Goal: Communication & Community: Answer question/provide support

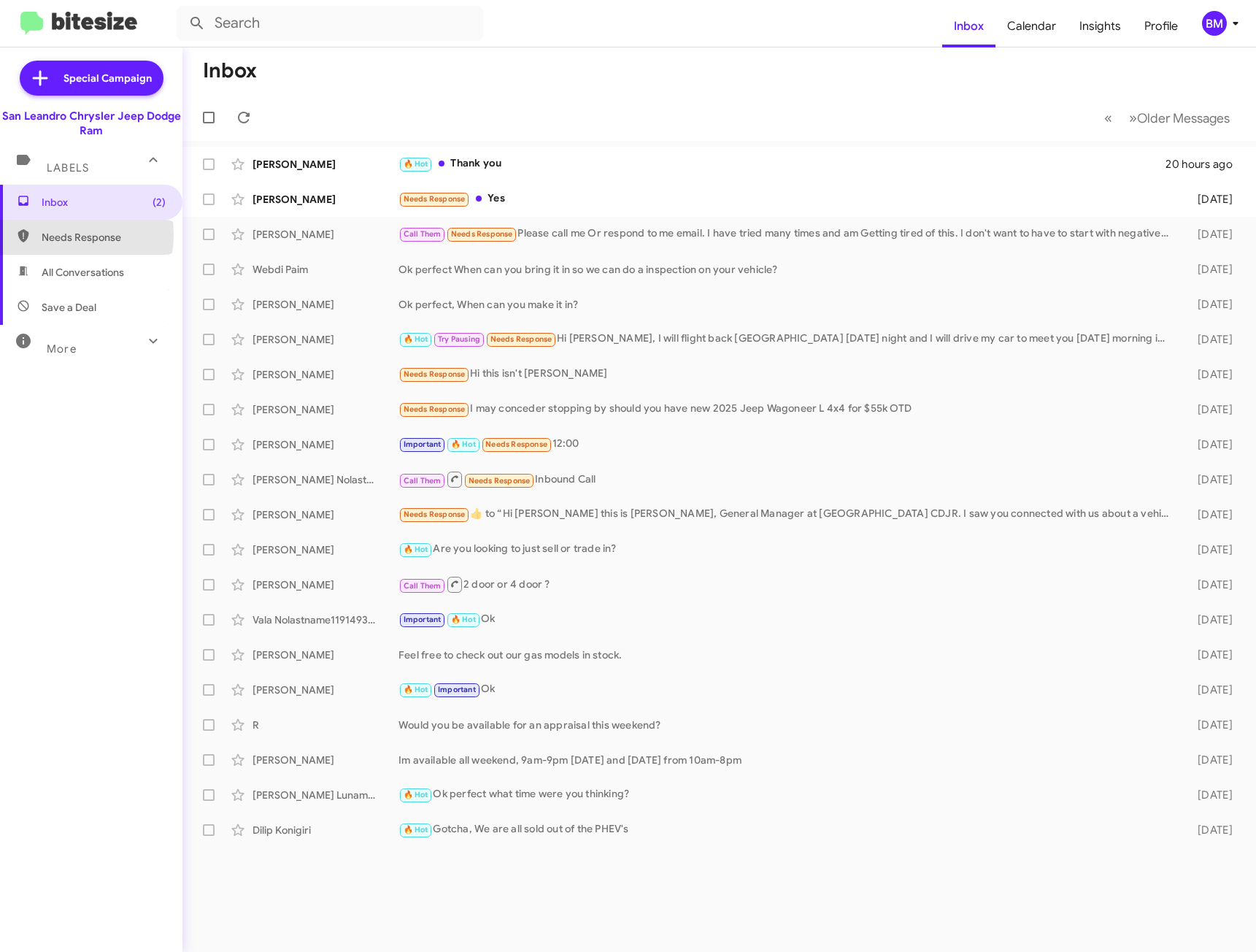
click at [57, 235] on span "Needs Response" at bounding box center [103, 237] width 124 height 15
type input "in:needs-response"
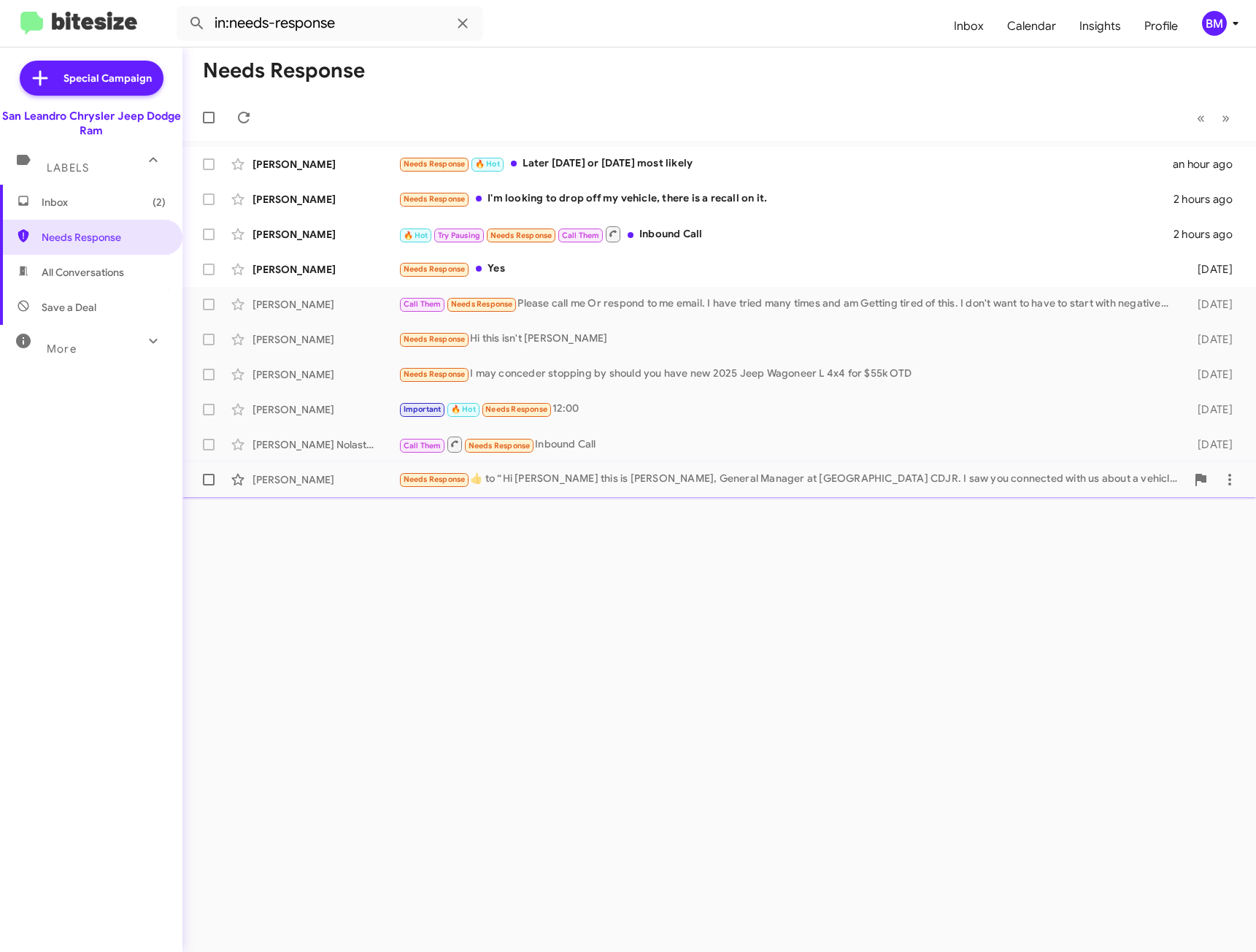
click at [625, 492] on div "[PERSON_NAME] Needs Response ​👍​ to “ Hi [PERSON_NAME] this is [PERSON_NAME], G…" at bounding box center [719, 479] width 1050 height 30
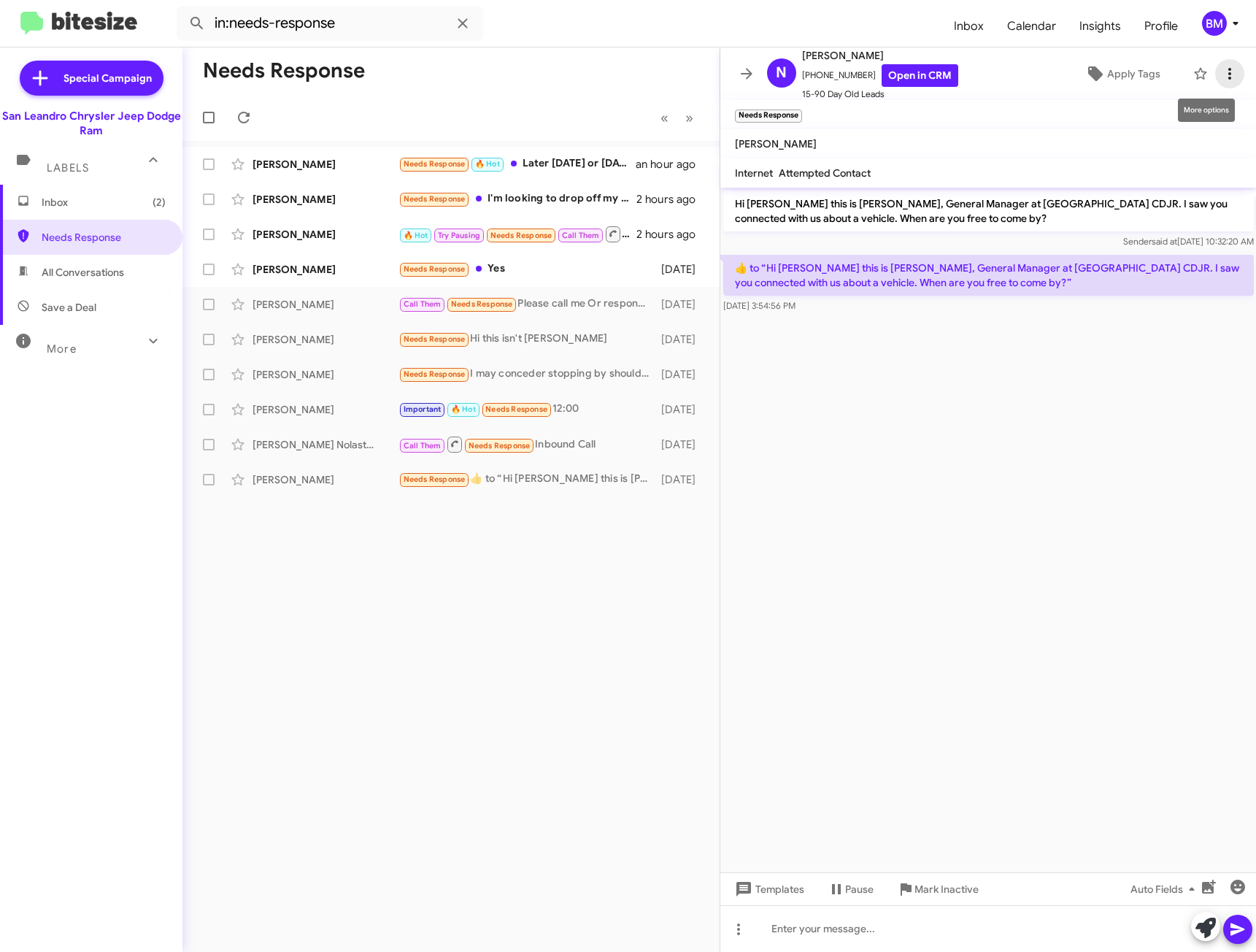
click at [1228, 73] on icon at bounding box center [1229, 73] width 3 height 11
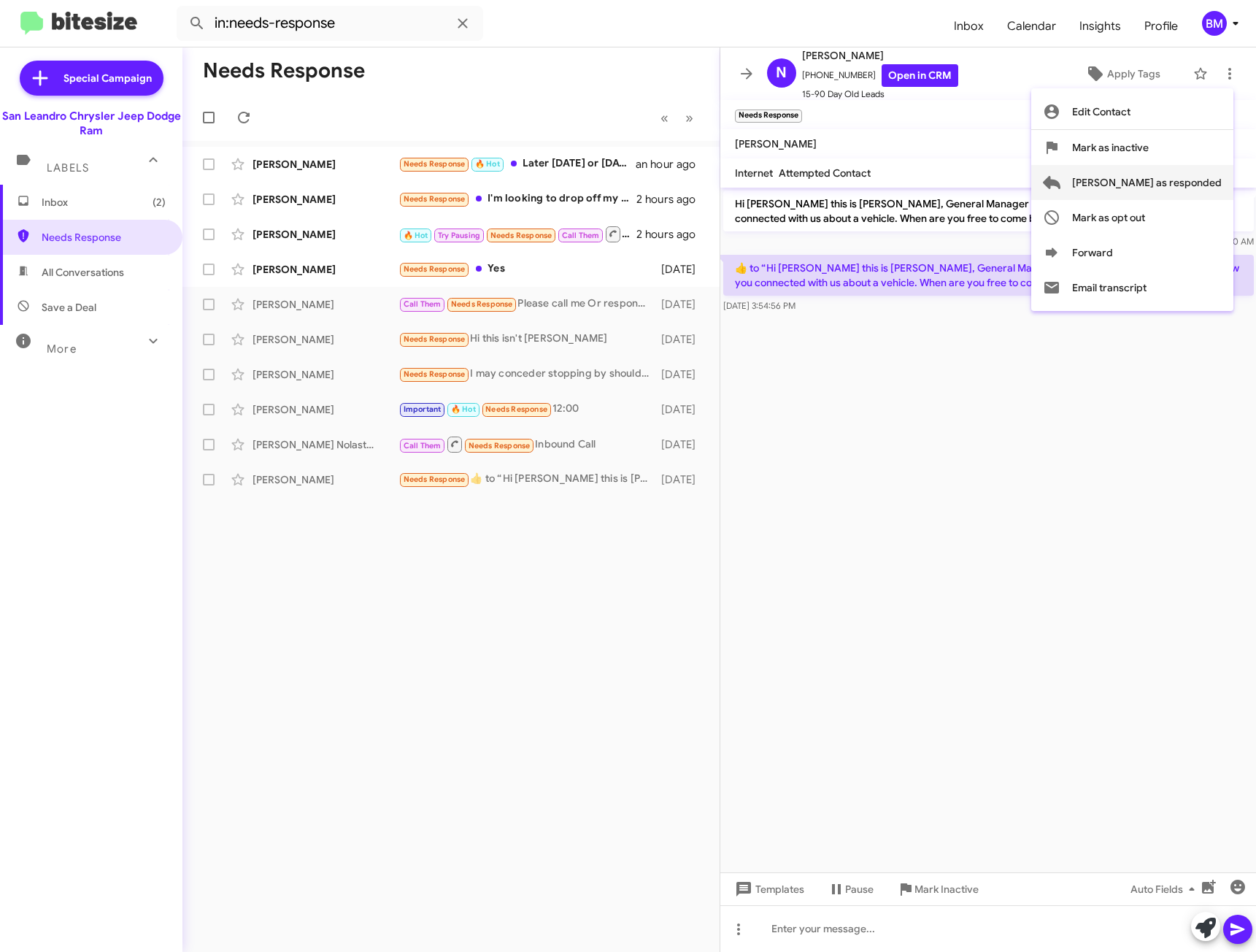
click at [1150, 182] on span "[PERSON_NAME] as responded" at bounding box center [1147, 182] width 149 height 35
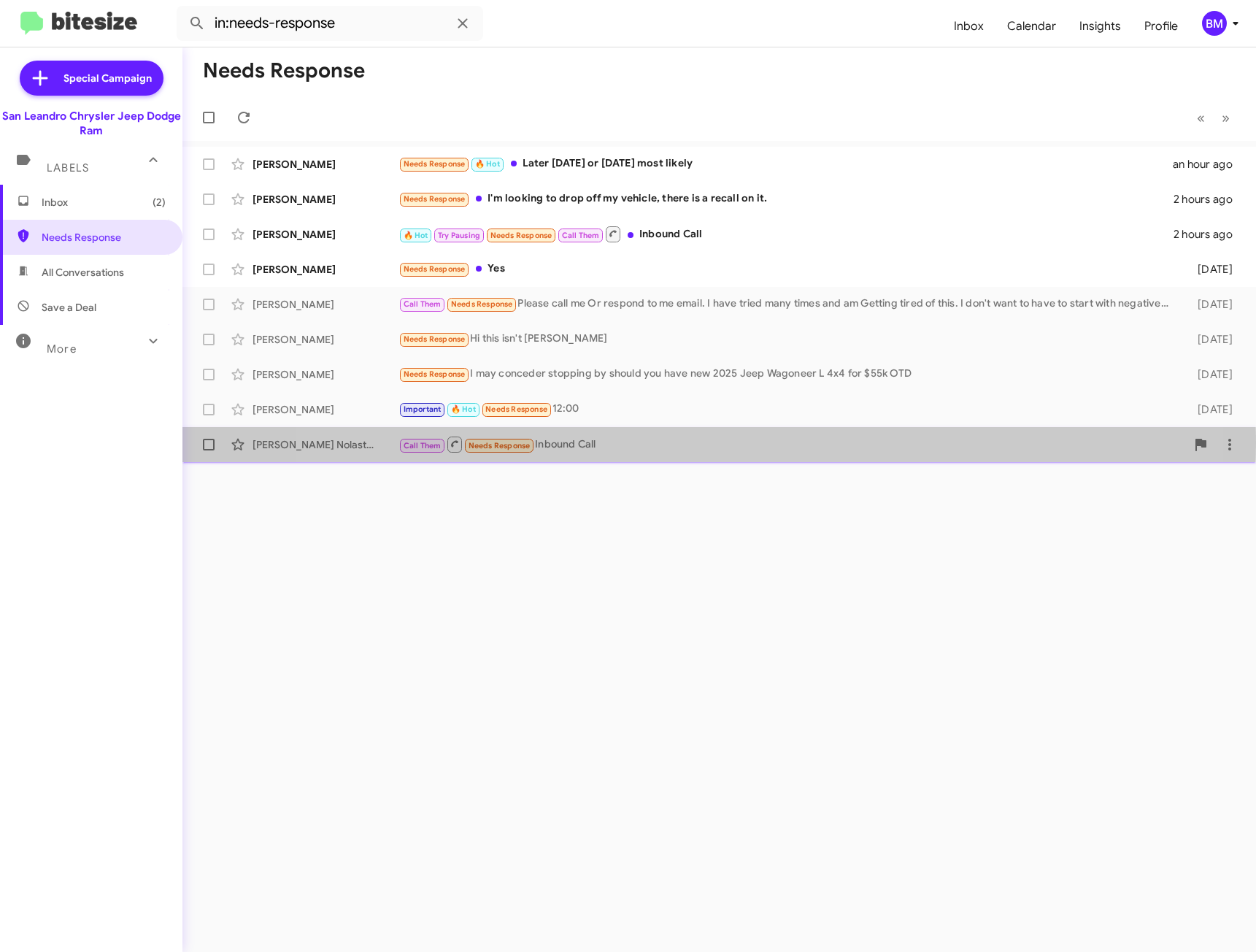
click at [684, 446] on div "Call Them Needs Response Inbound Call" at bounding box center [792, 444] width 788 height 18
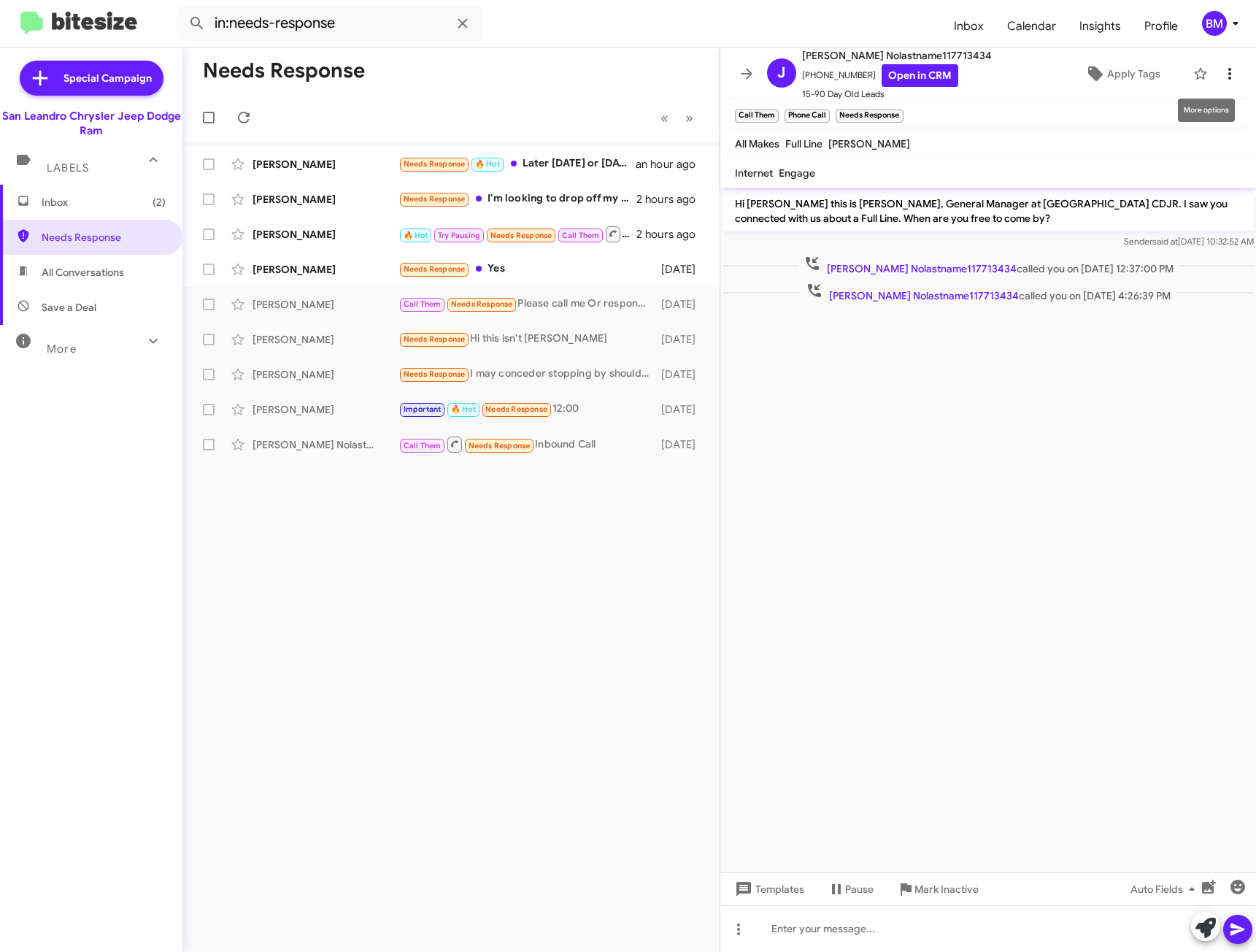
click at [1228, 75] on icon at bounding box center [1229, 73] width 3 height 11
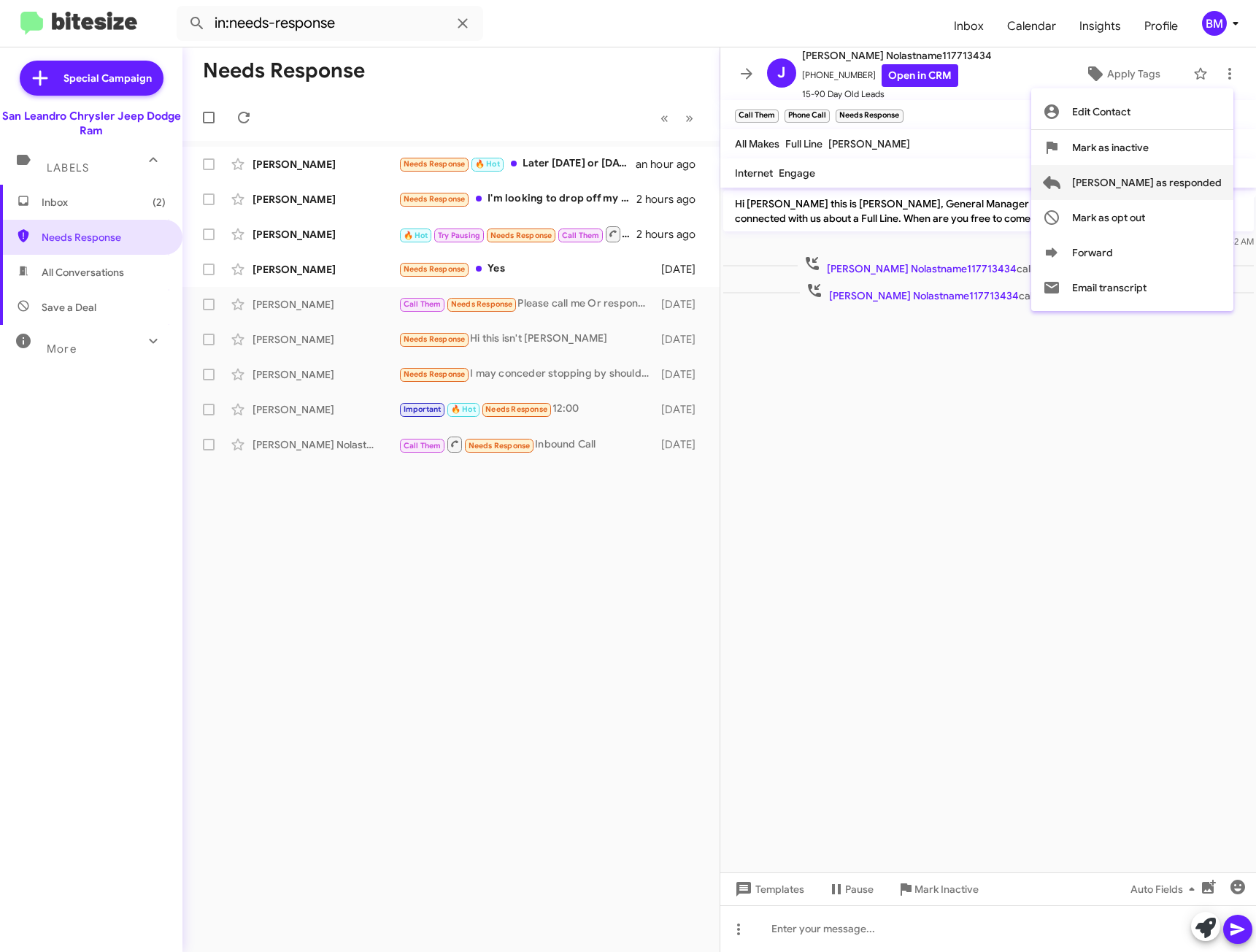
click at [1151, 187] on span "[PERSON_NAME] as responded" at bounding box center [1147, 182] width 149 height 35
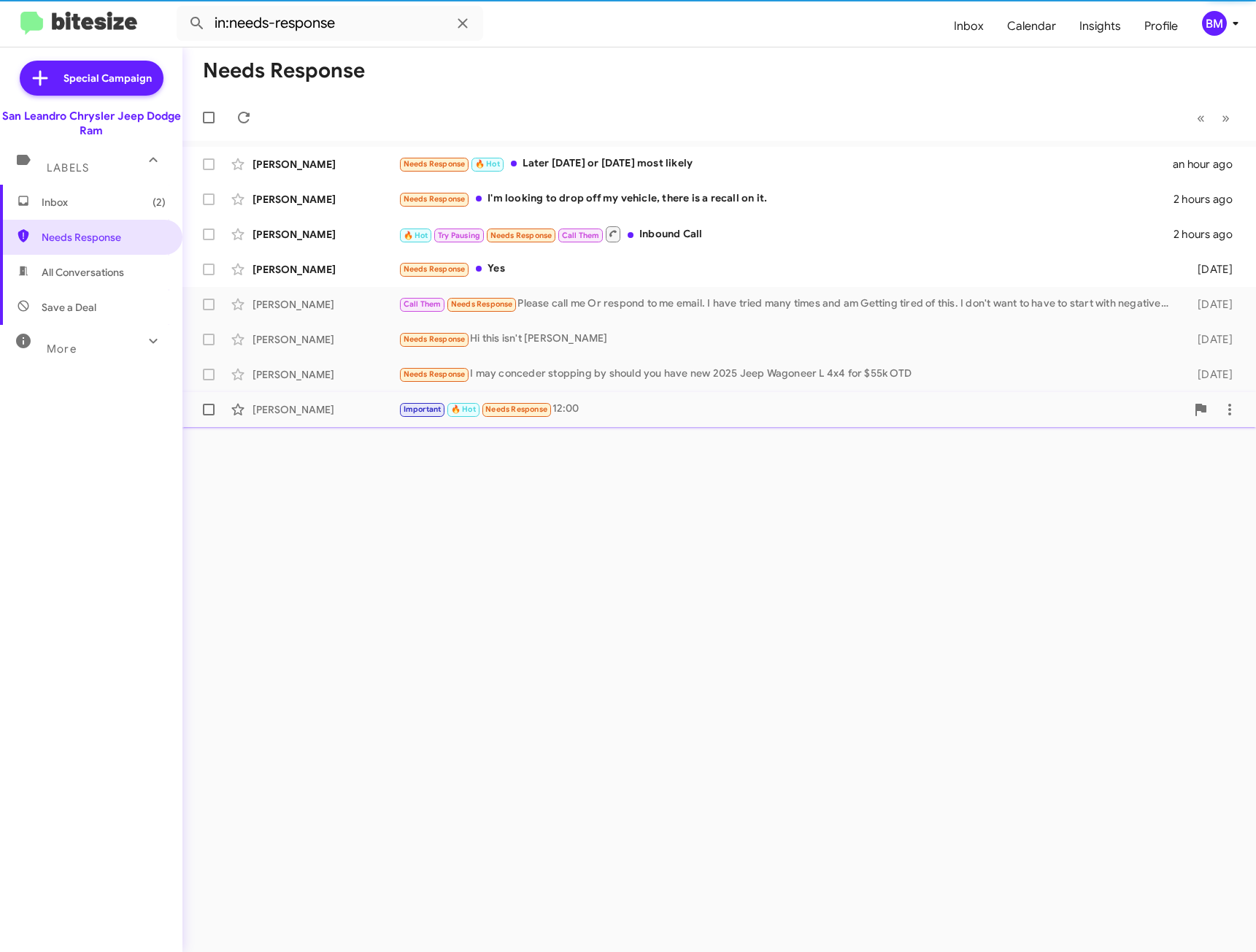
click at [704, 407] on div "Important 🔥 Hot Needs Response 12:00" at bounding box center [792, 408] width 788 height 17
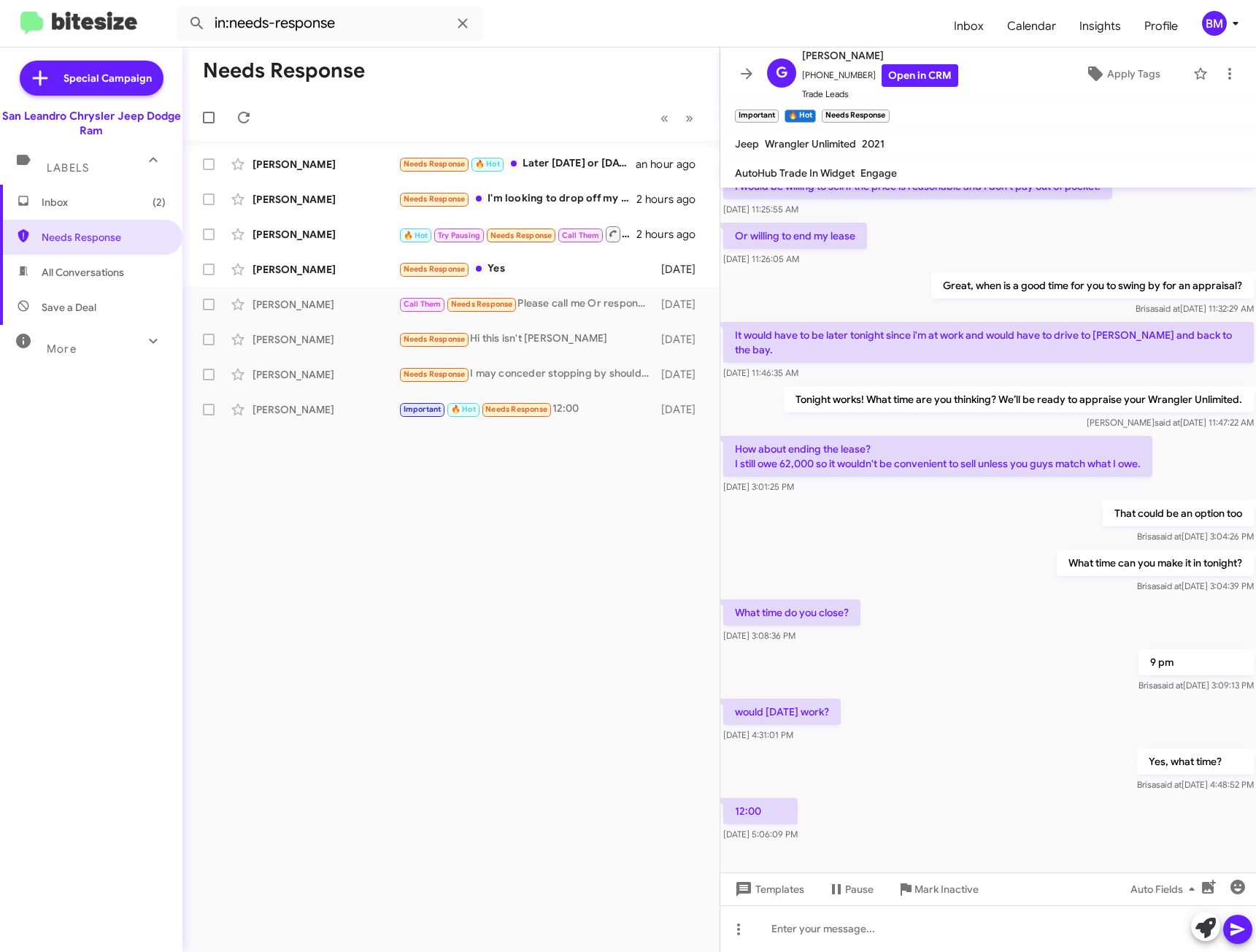
scroll to position [120, 0]
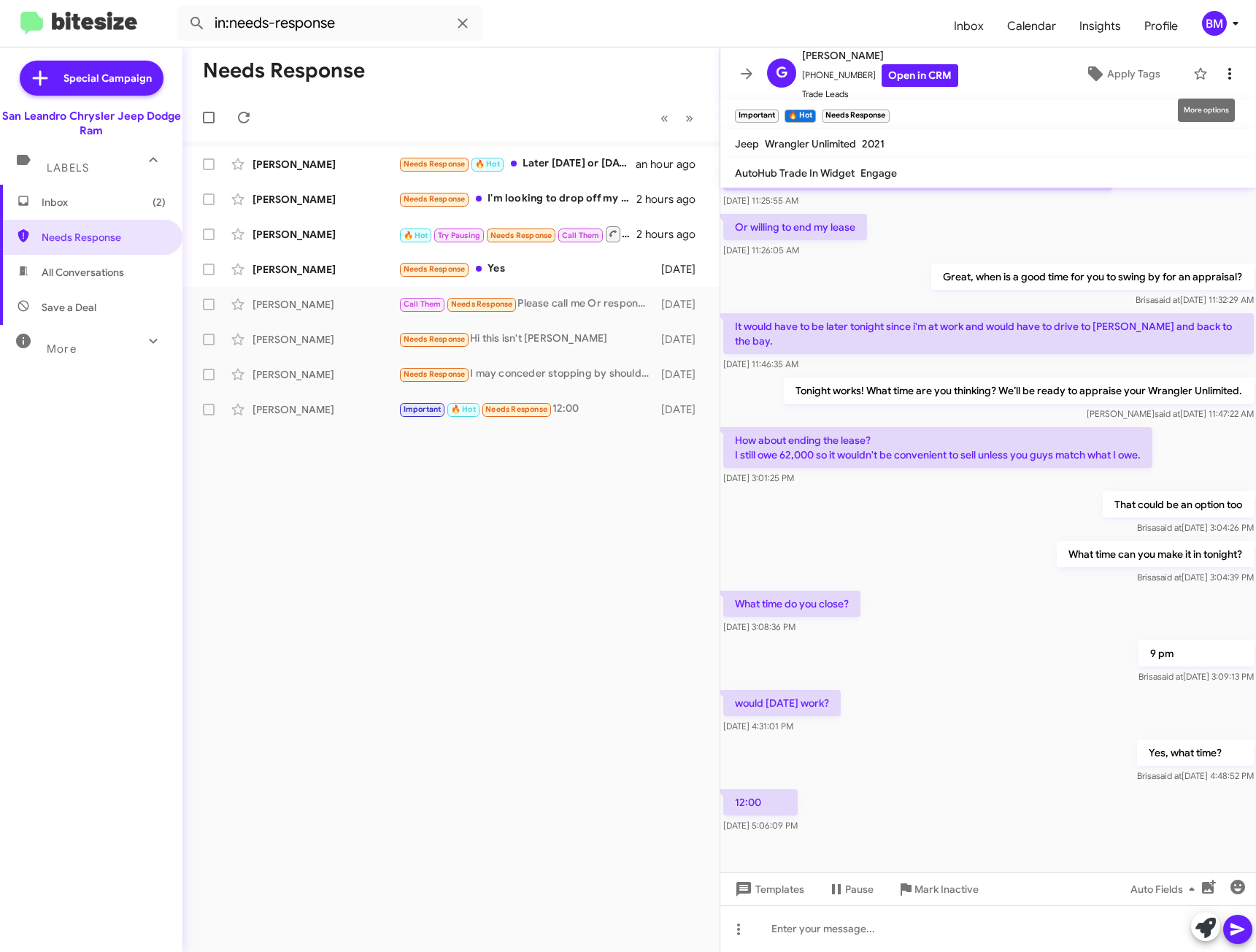
click at [1228, 75] on icon at bounding box center [1229, 73] width 3 height 11
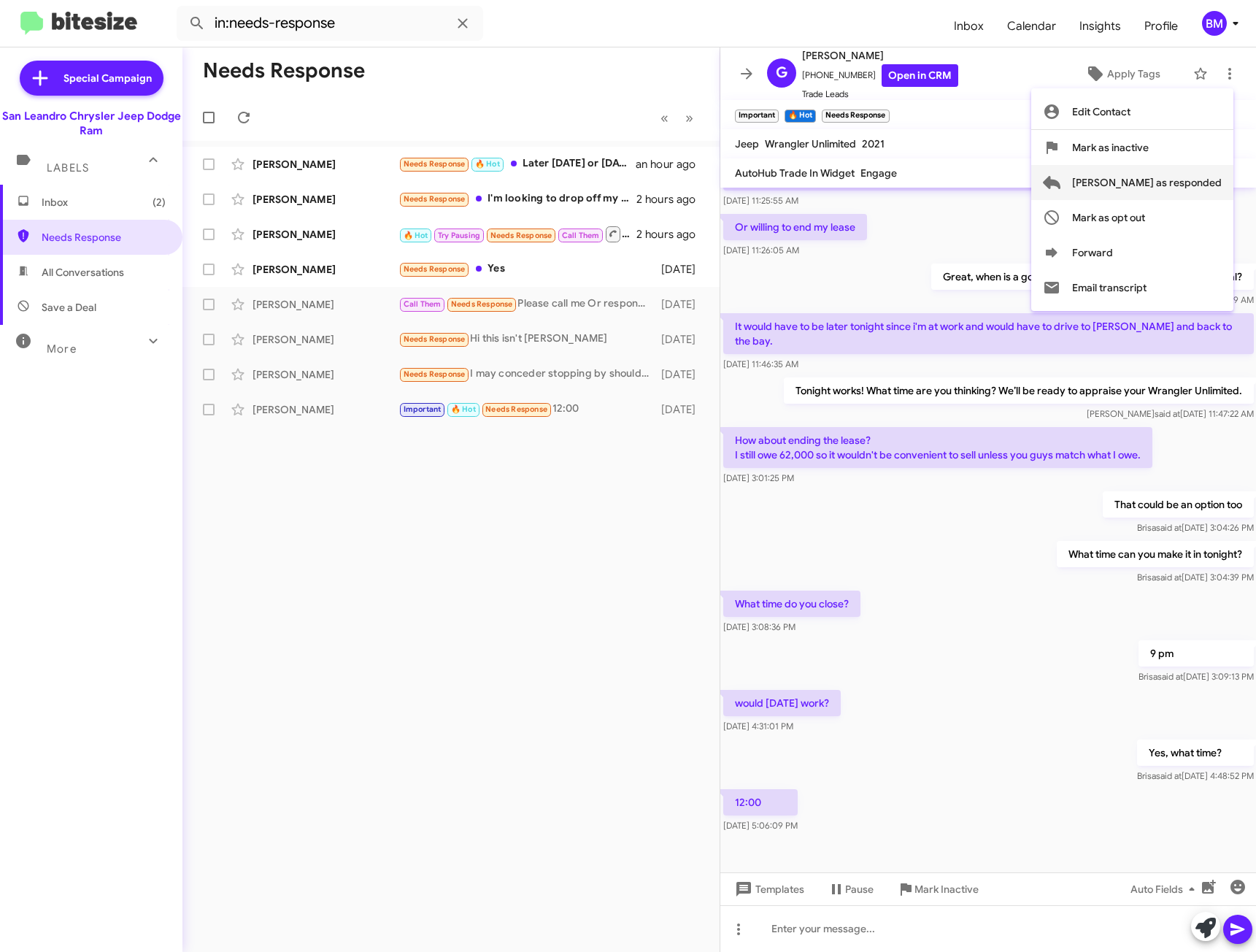
click at [1139, 180] on span "[PERSON_NAME] as responded" at bounding box center [1147, 182] width 149 height 35
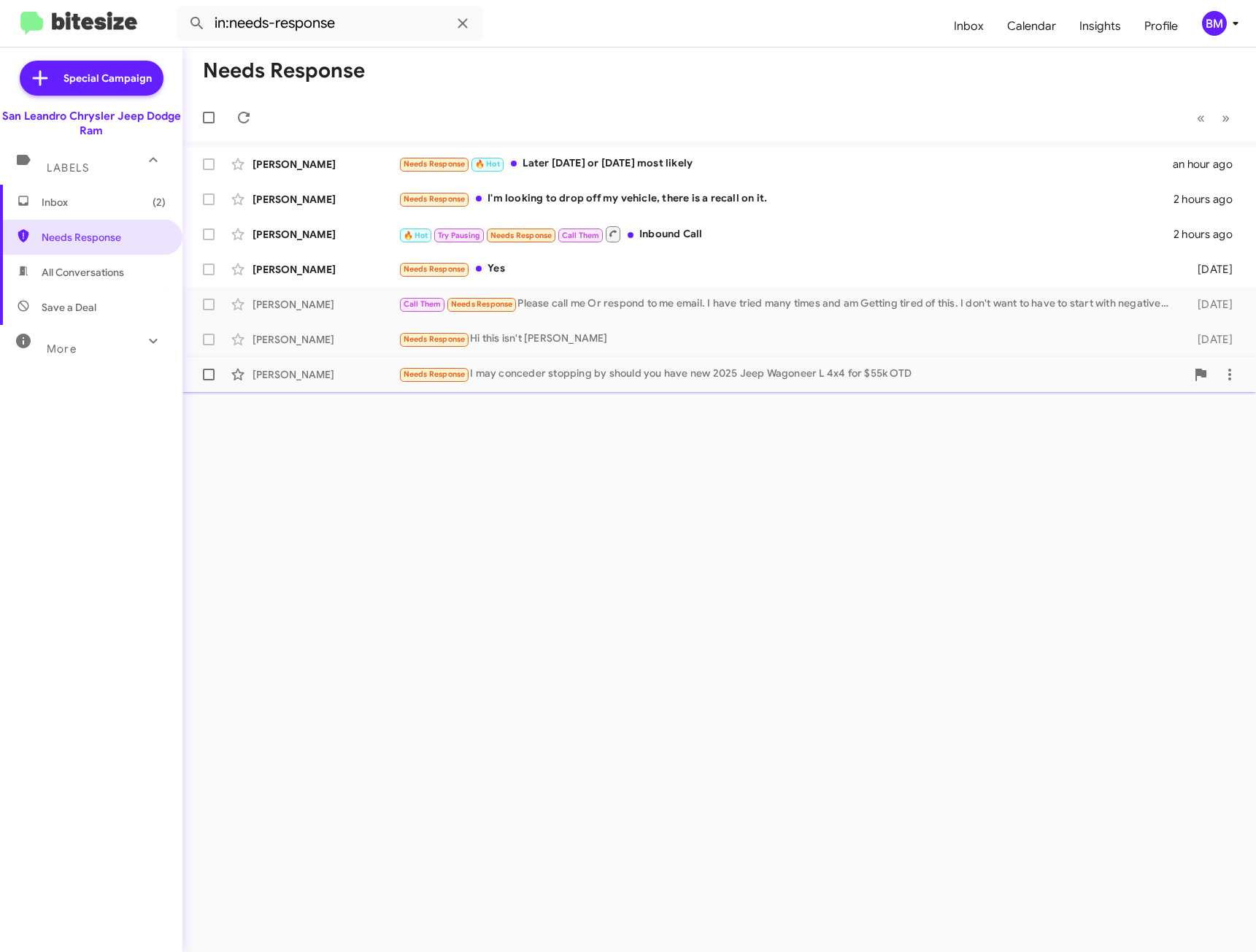
click at [691, 362] on div "[PERSON_NAME] Needs Response I may conceder stopping by should you have new 202…" at bounding box center [719, 374] width 1050 height 30
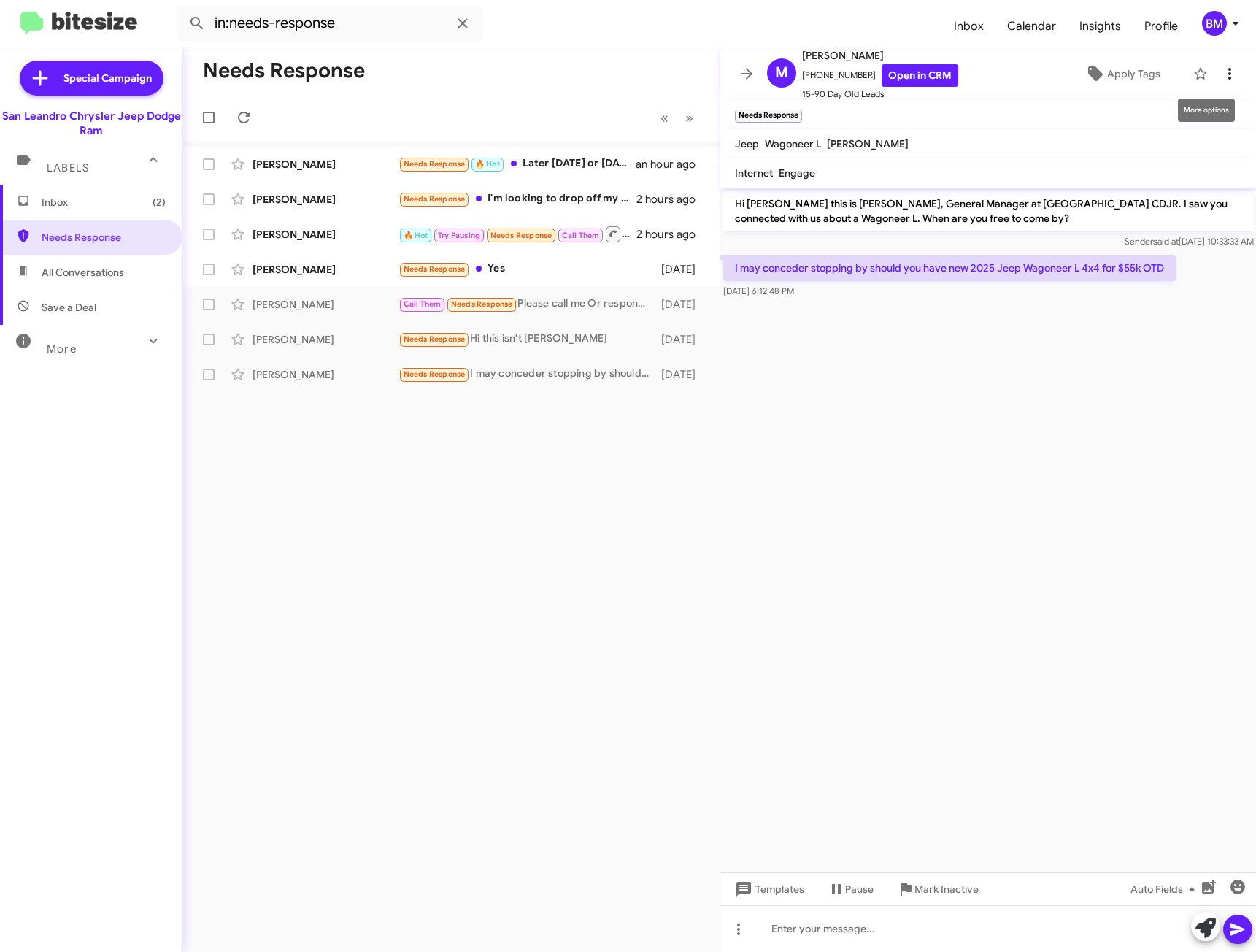
click at [1221, 66] on icon at bounding box center [1230, 74] width 17 height 17
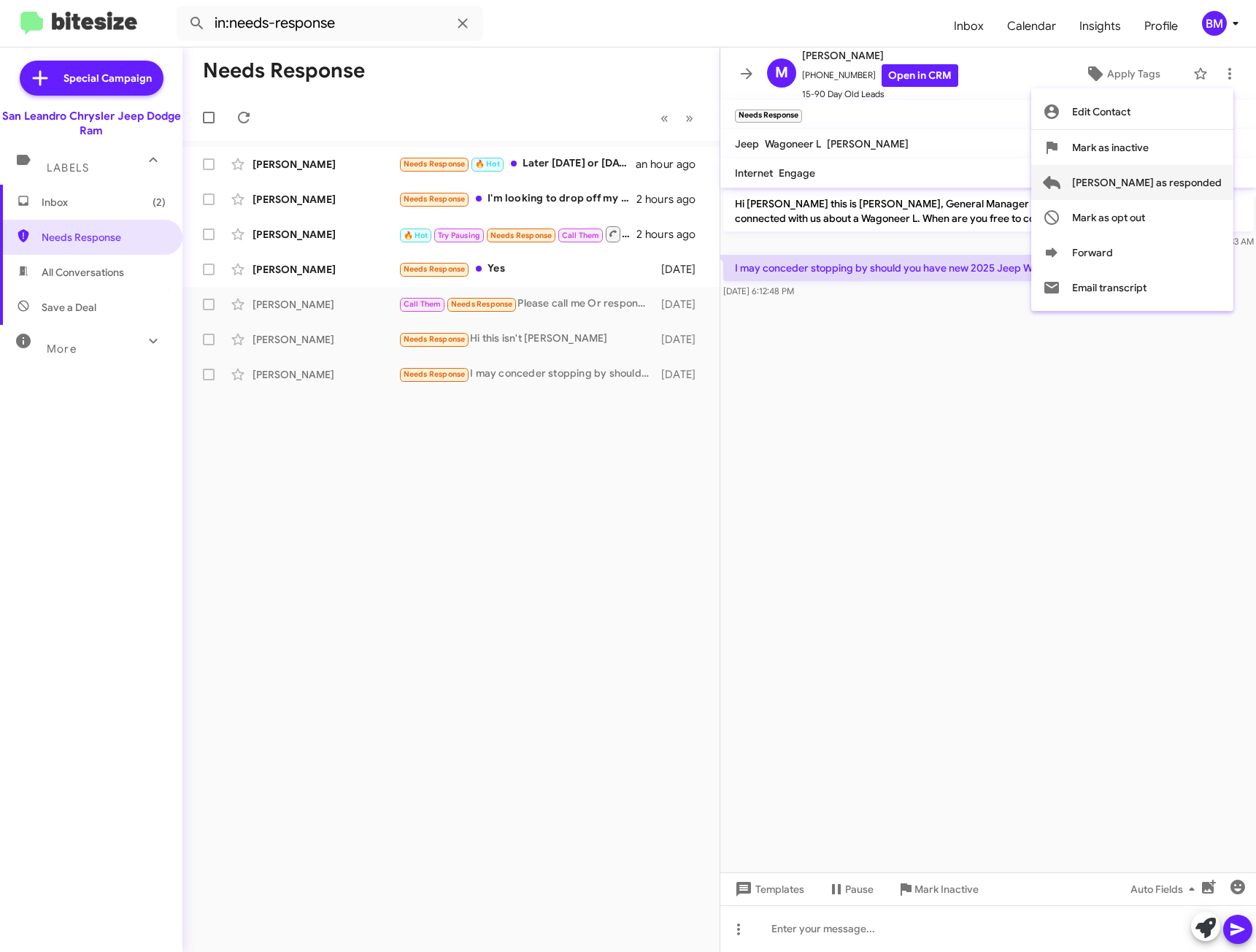
click at [1148, 176] on span "[PERSON_NAME] as responded" at bounding box center [1147, 182] width 149 height 35
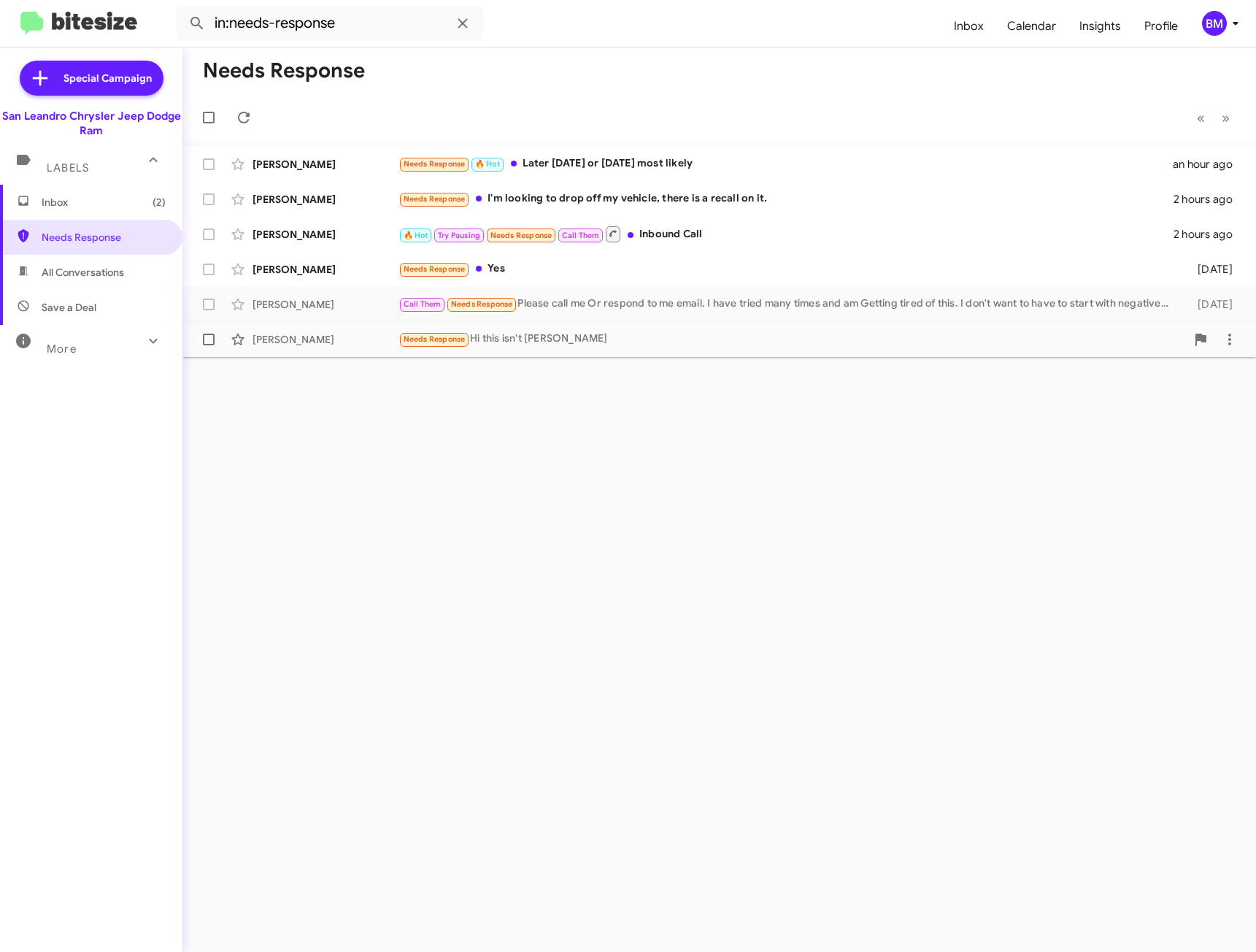
click at [784, 340] on div "Needs Response Hi this isn't [PERSON_NAME]" at bounding box center [792, 339] width 788 height 17
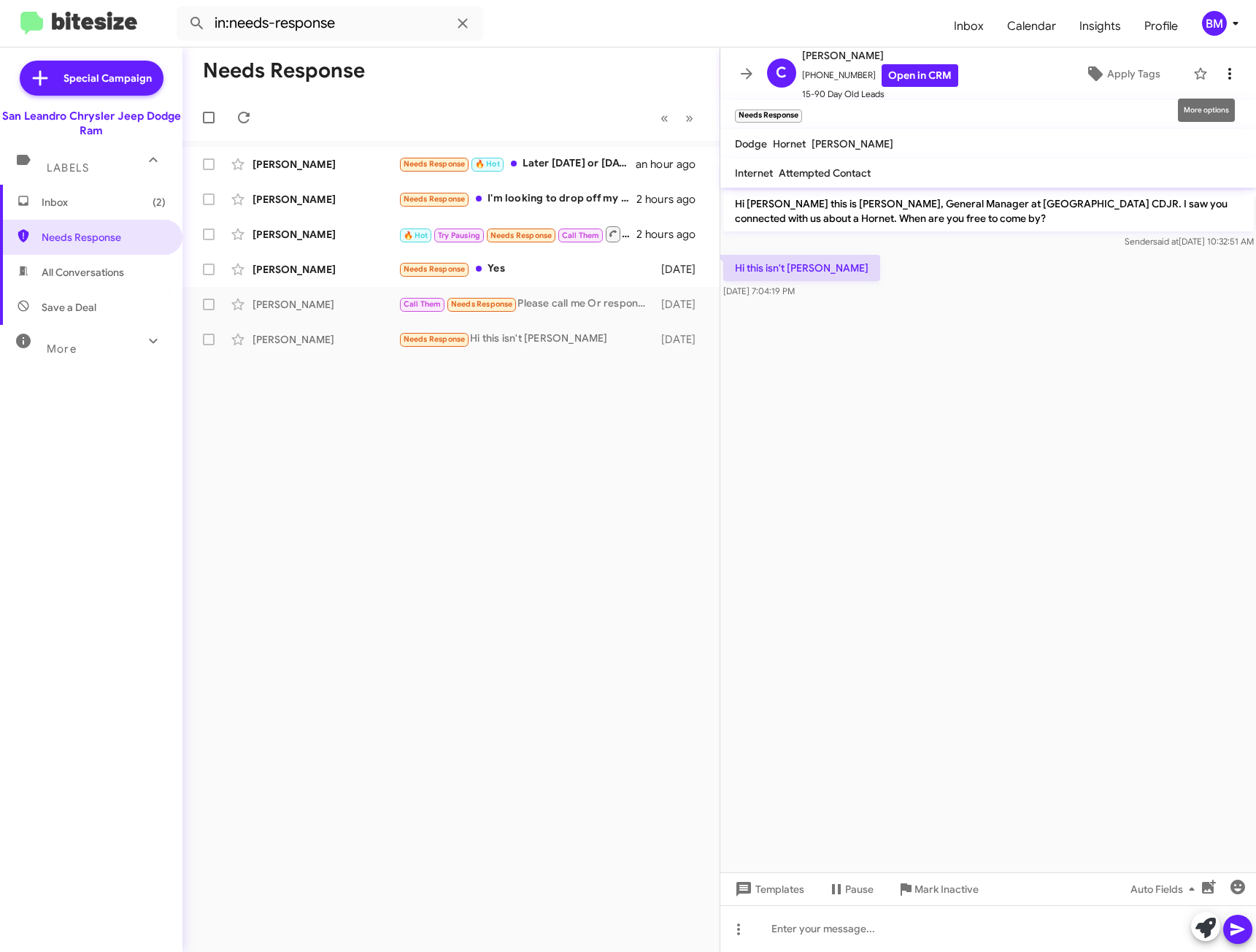
click at [1221, 71] on icon at bounding box center [1230, 74] width 17 height 17
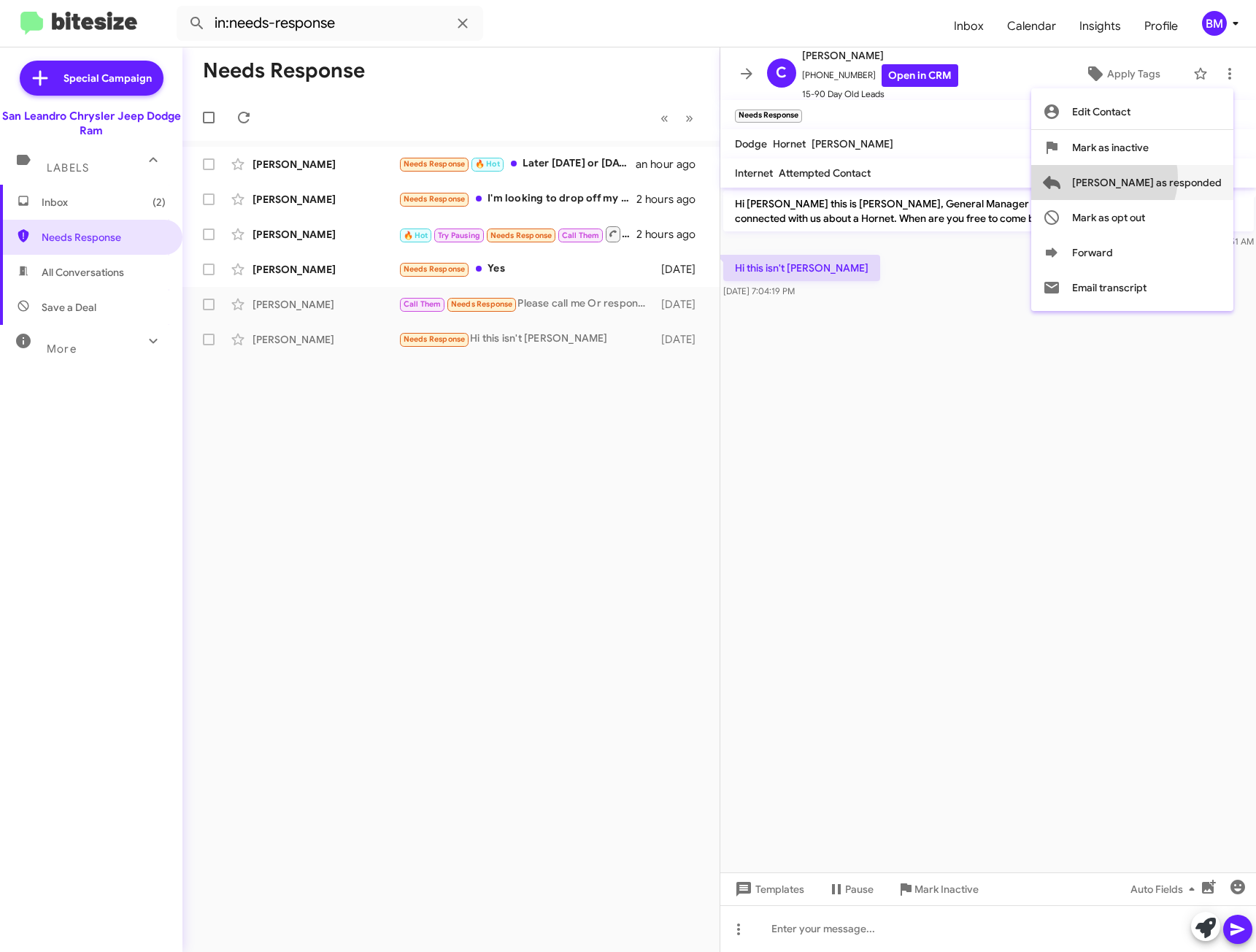
click at [1157, 177] on span "[PERSON_NAME] as responded" at bounding box center [1147, 182] width 149 height 35
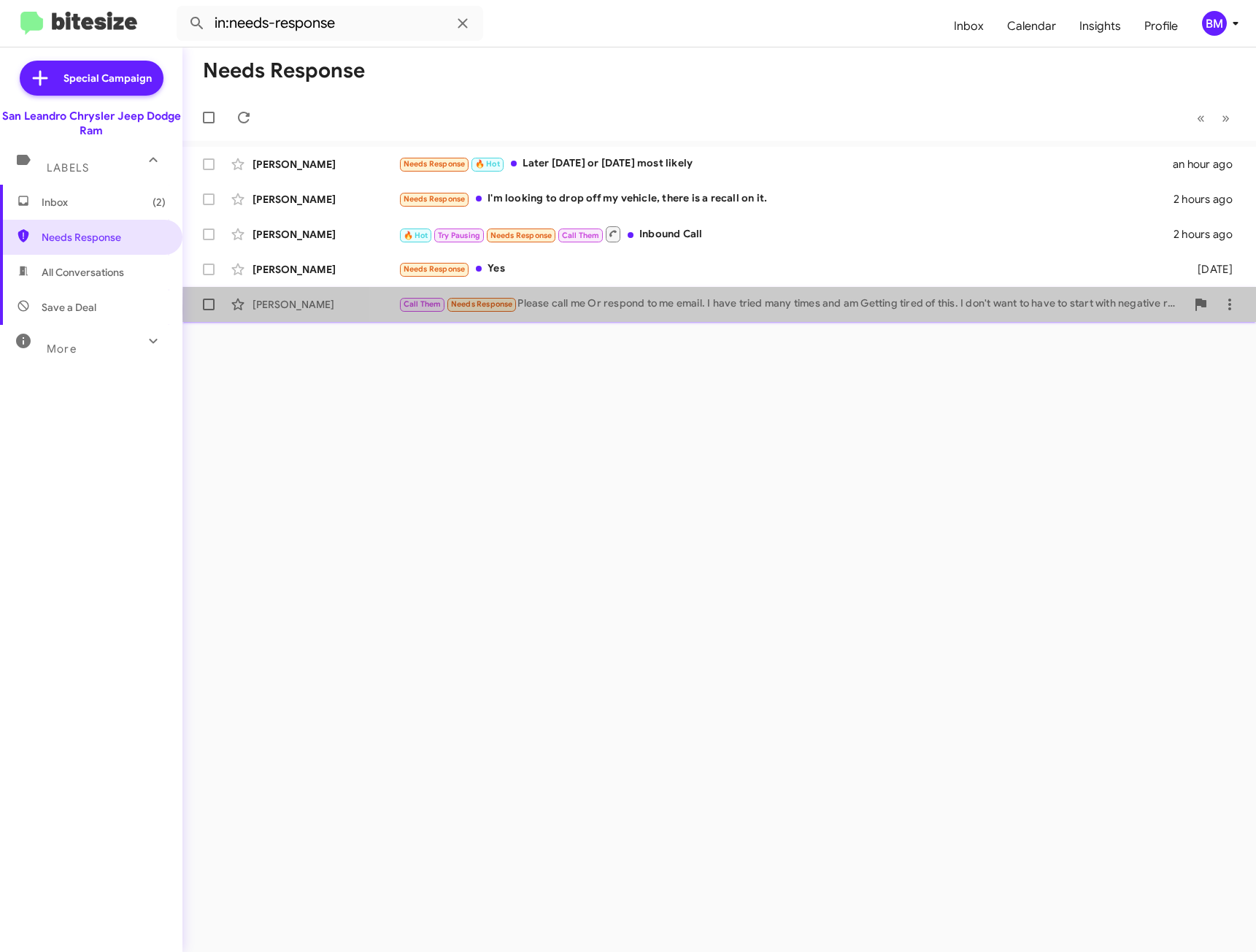
click at [969, 309] on div "Call Them Needs Response Please call me Or respond to me email. I have tried ma…" at bounding box center [792, 303] width 788 height 17
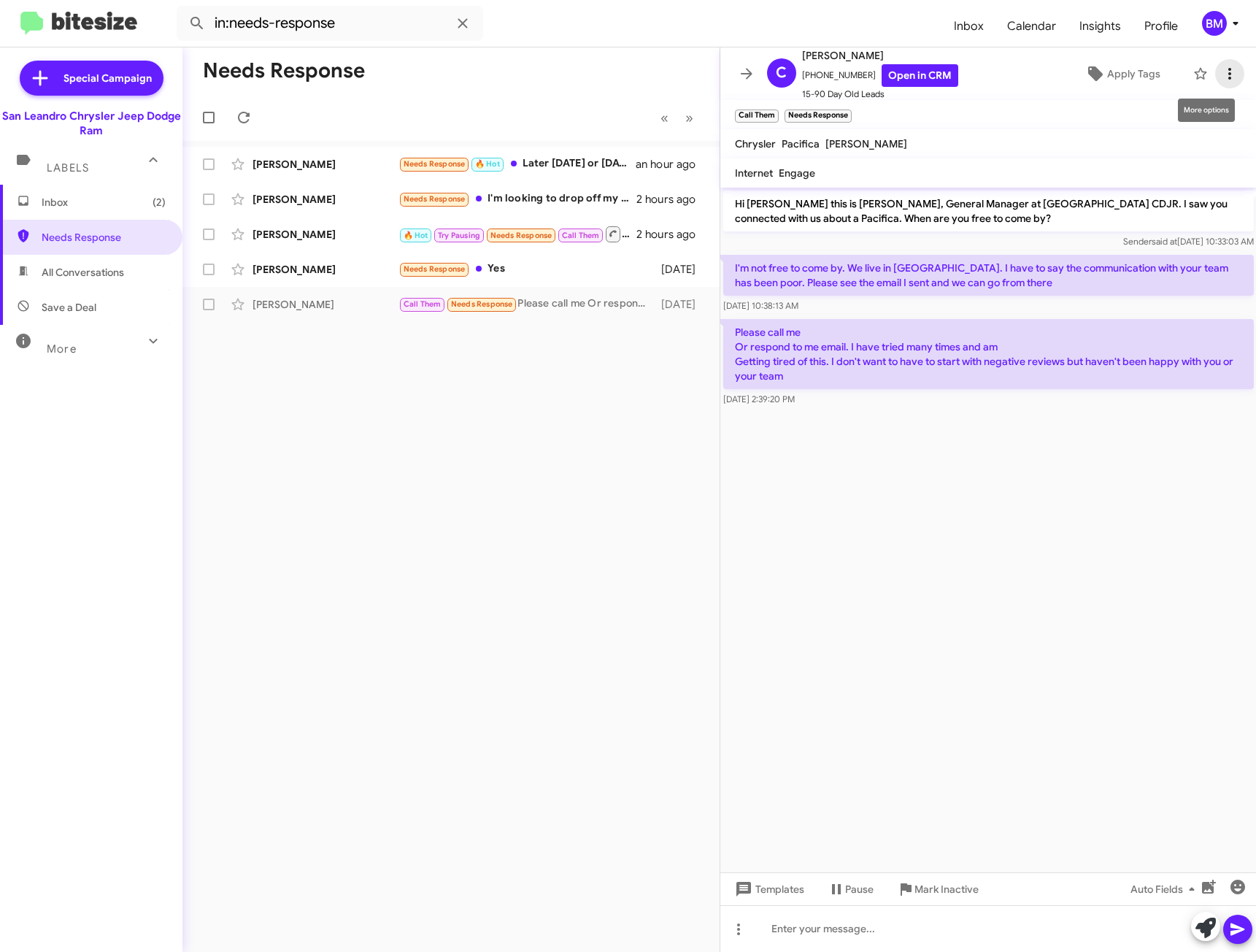
click at [1226, 80] on icon at bounding box center [1230, 74] width 17 height 17
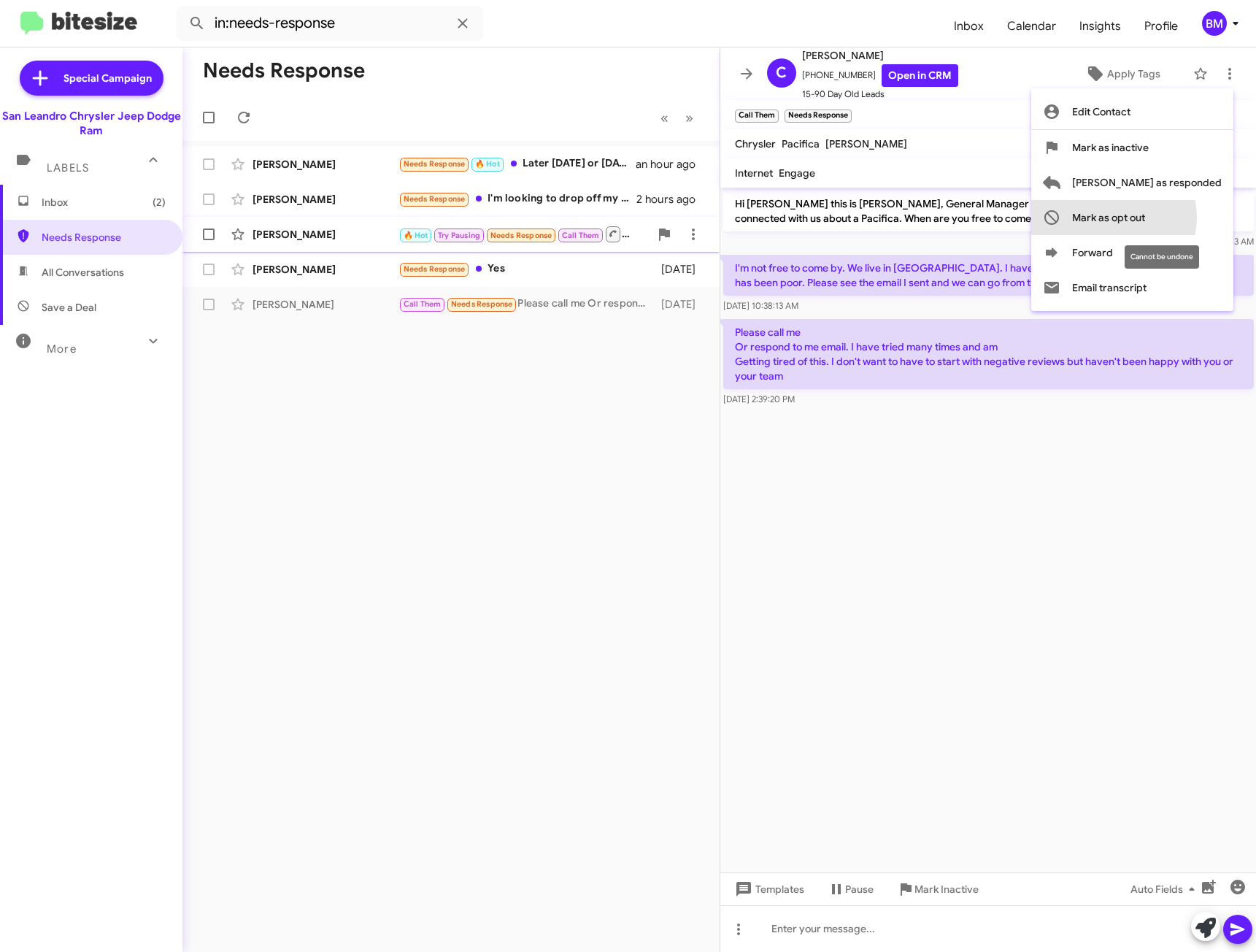
click at [1146, 218] on span "Mark as opt out" at bounding box center [1109, 217] width 73 height 35
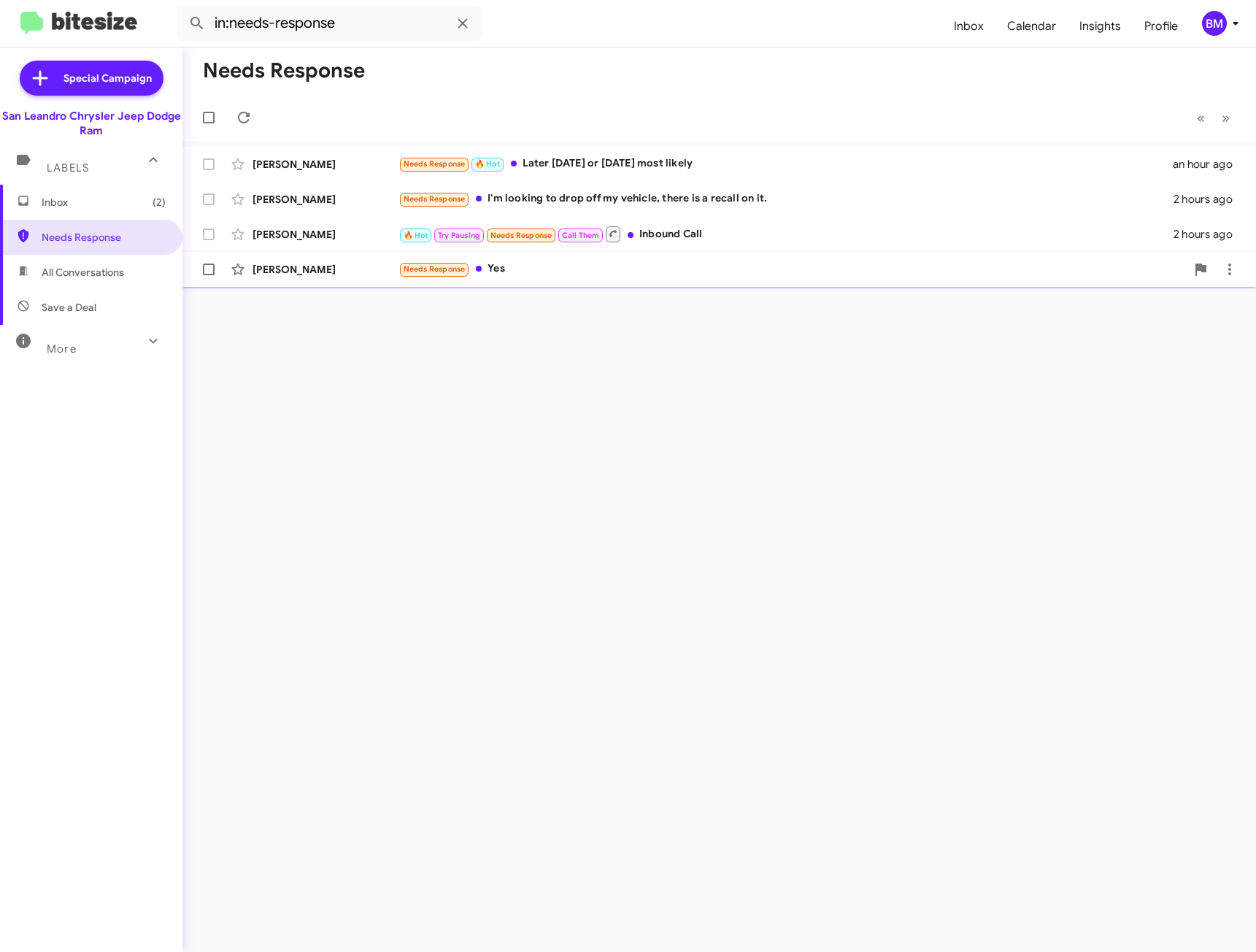
click at [971, 268] on div "Needs Response Yes" at bounding box center [792, 268] width 788 height 17
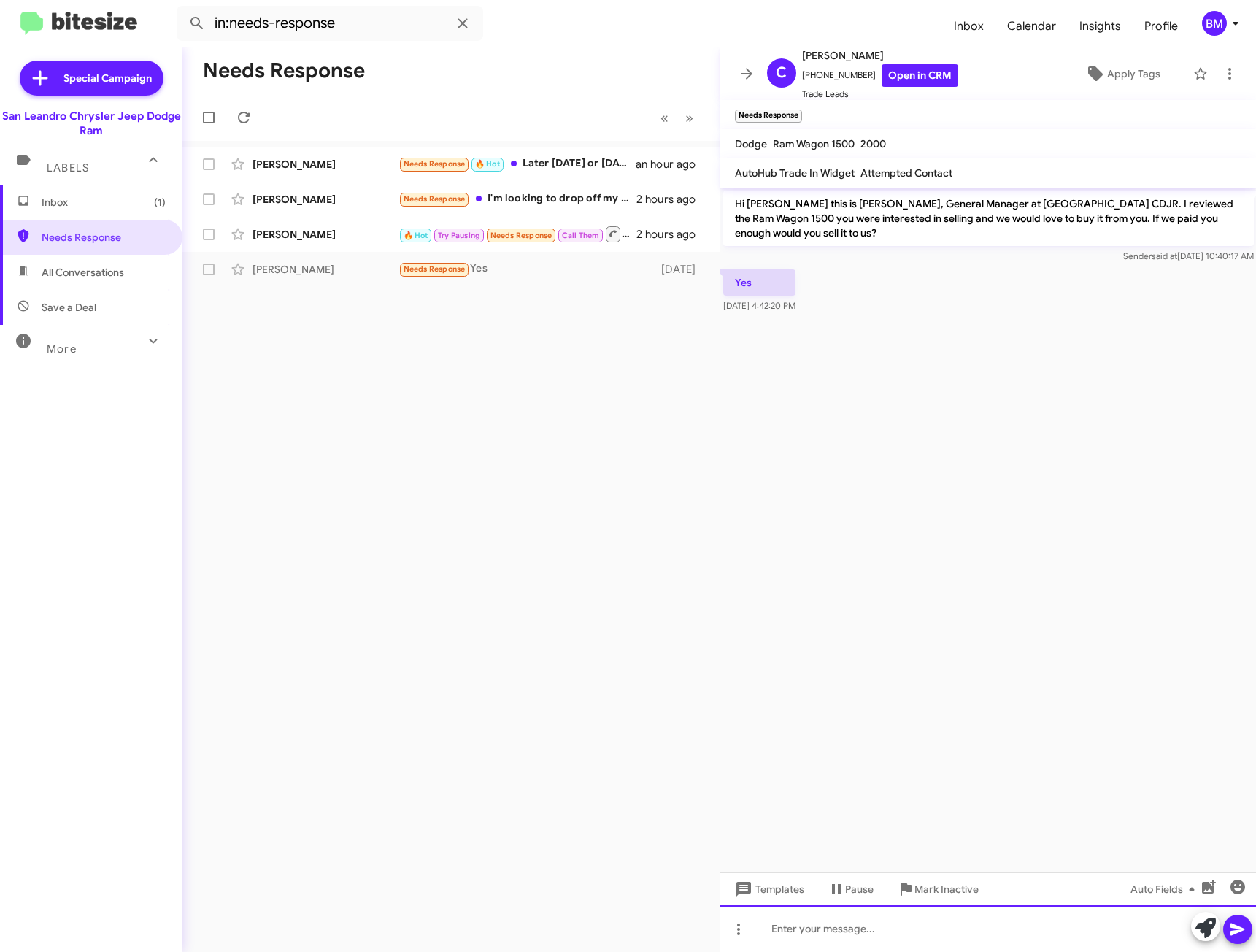
click at [810, 926] on div at bounding box center [988, 929] width 537 height 47
click at [1237, 937] on icon at bounding box center [1238, 929] width 17 height 17
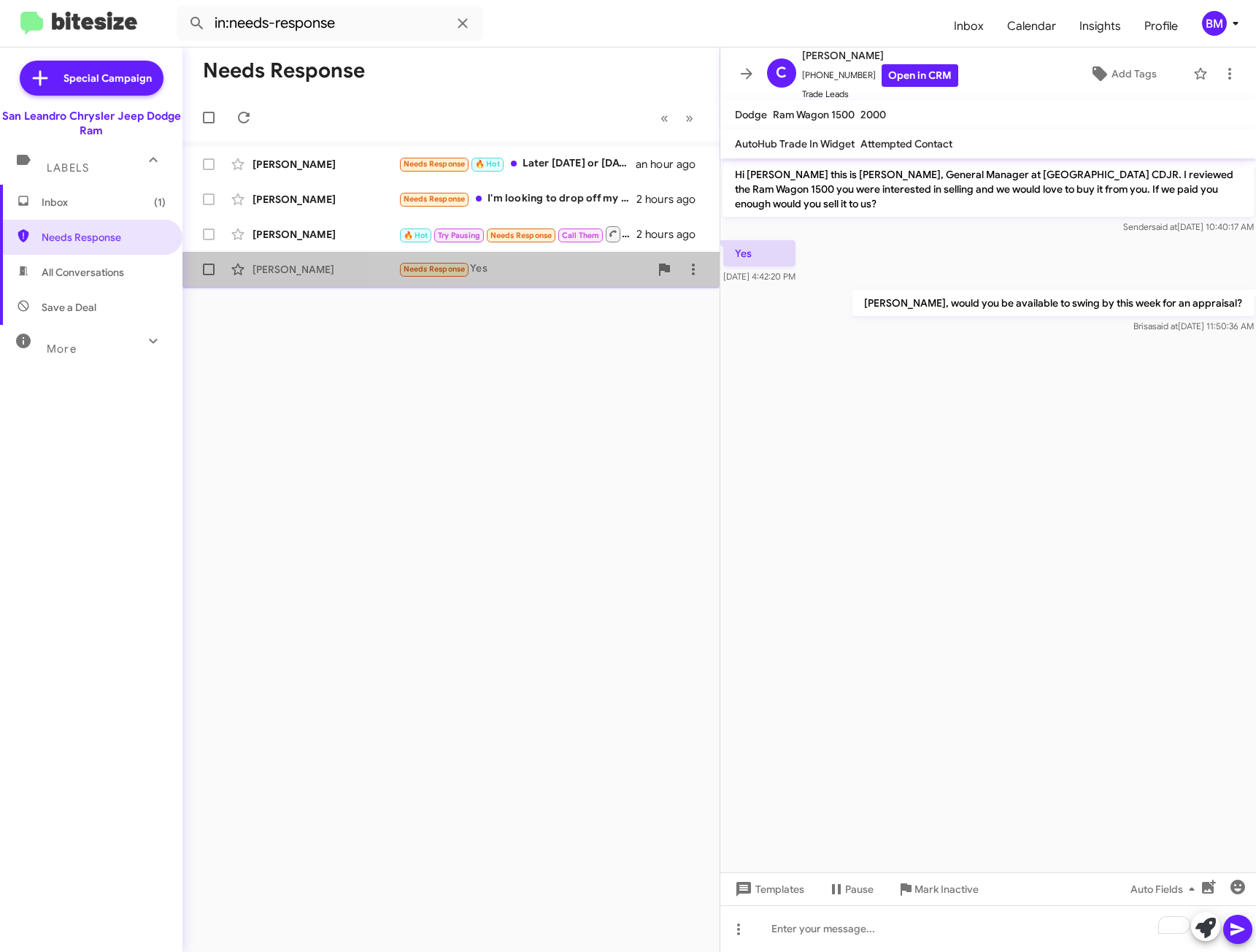
click at [539, 267] on div "Needs Response Yes" at bounding box center [524, 268] width 251 height 17
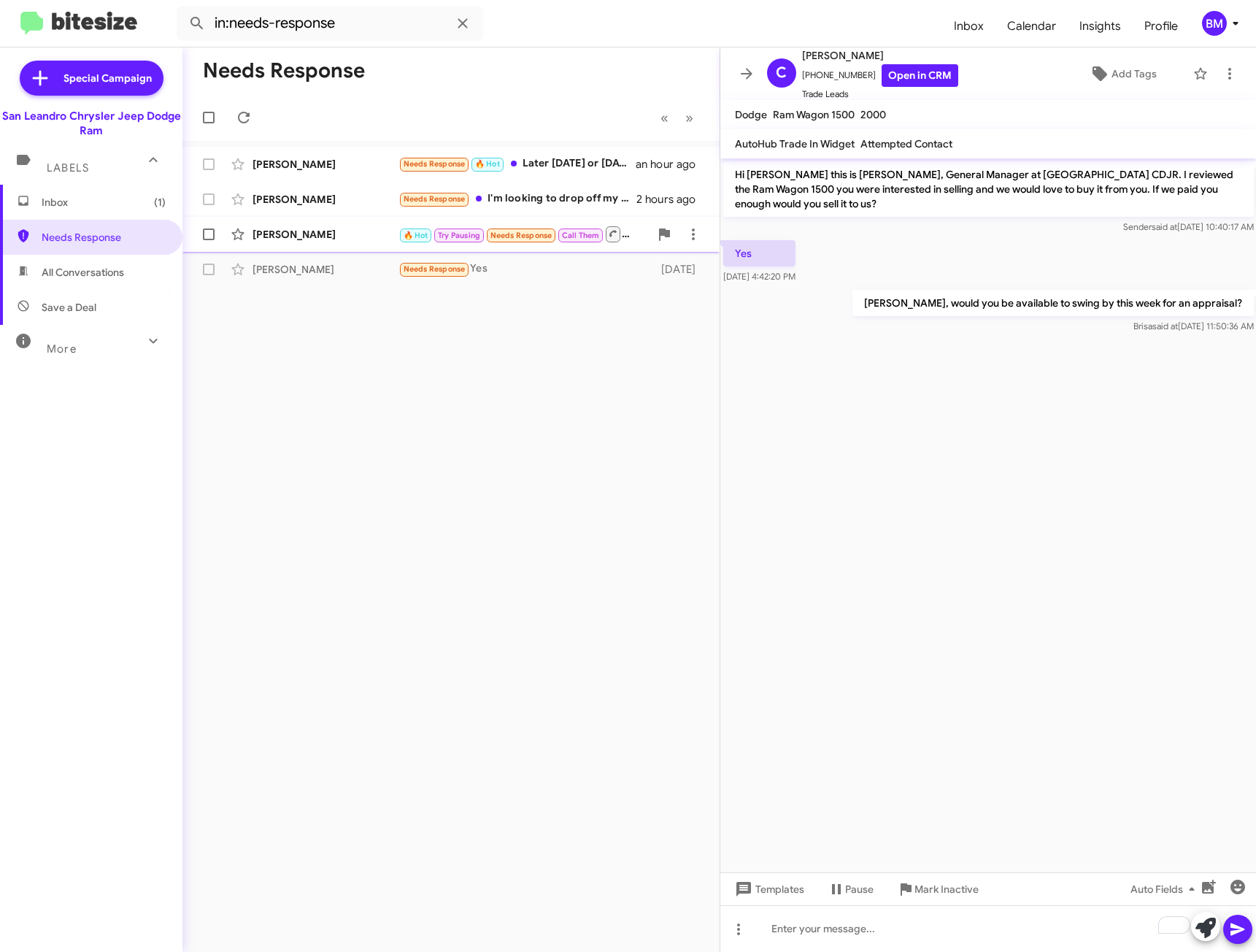
click at [636, 238] on div "🔥 Hot Try Pausing Needs Response Call Them Inbound Call" at bounding box center [524, 234] width 251 height 18
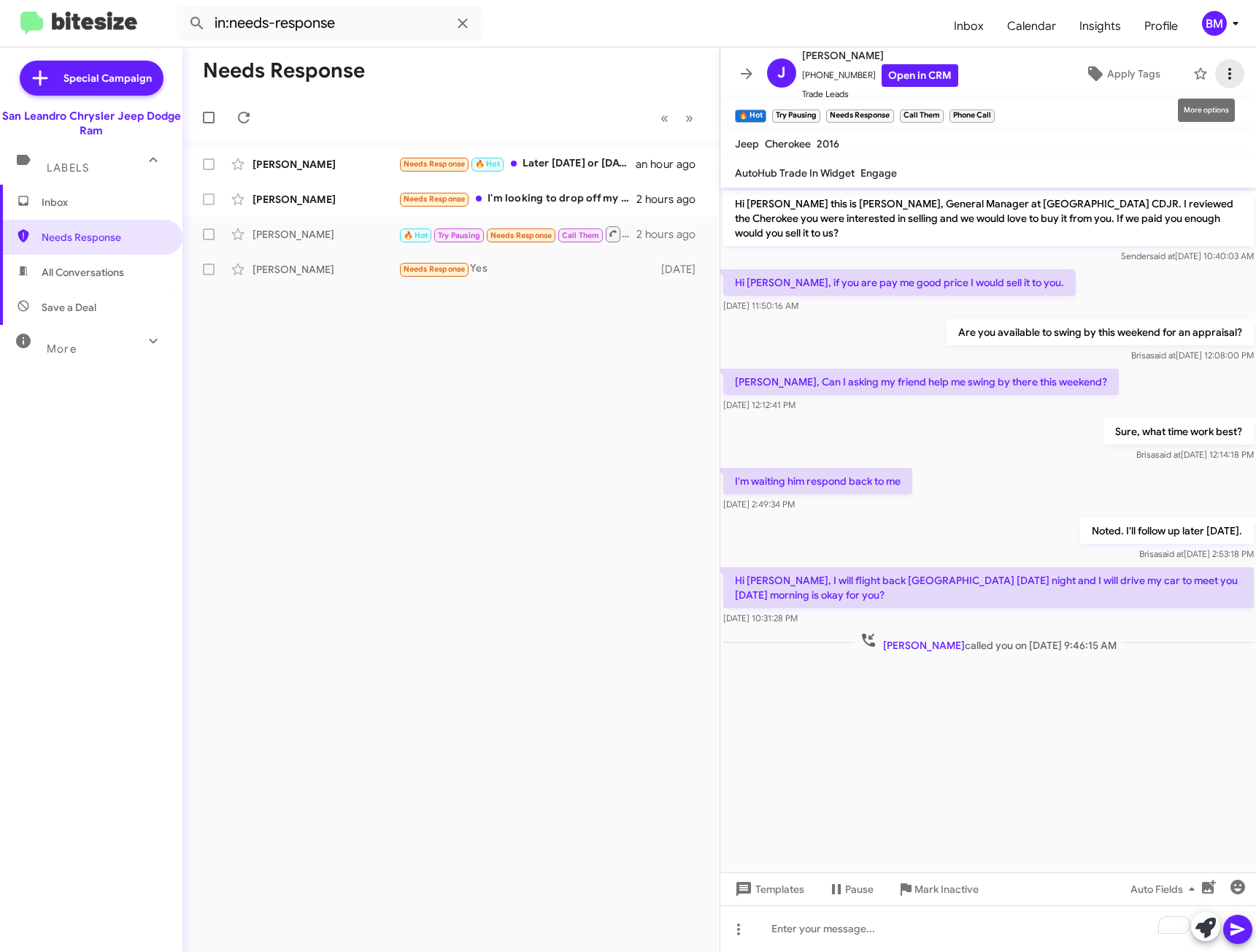
click at [1222, 72] on icon at bounding box center [1230, 74] width 17 height 17
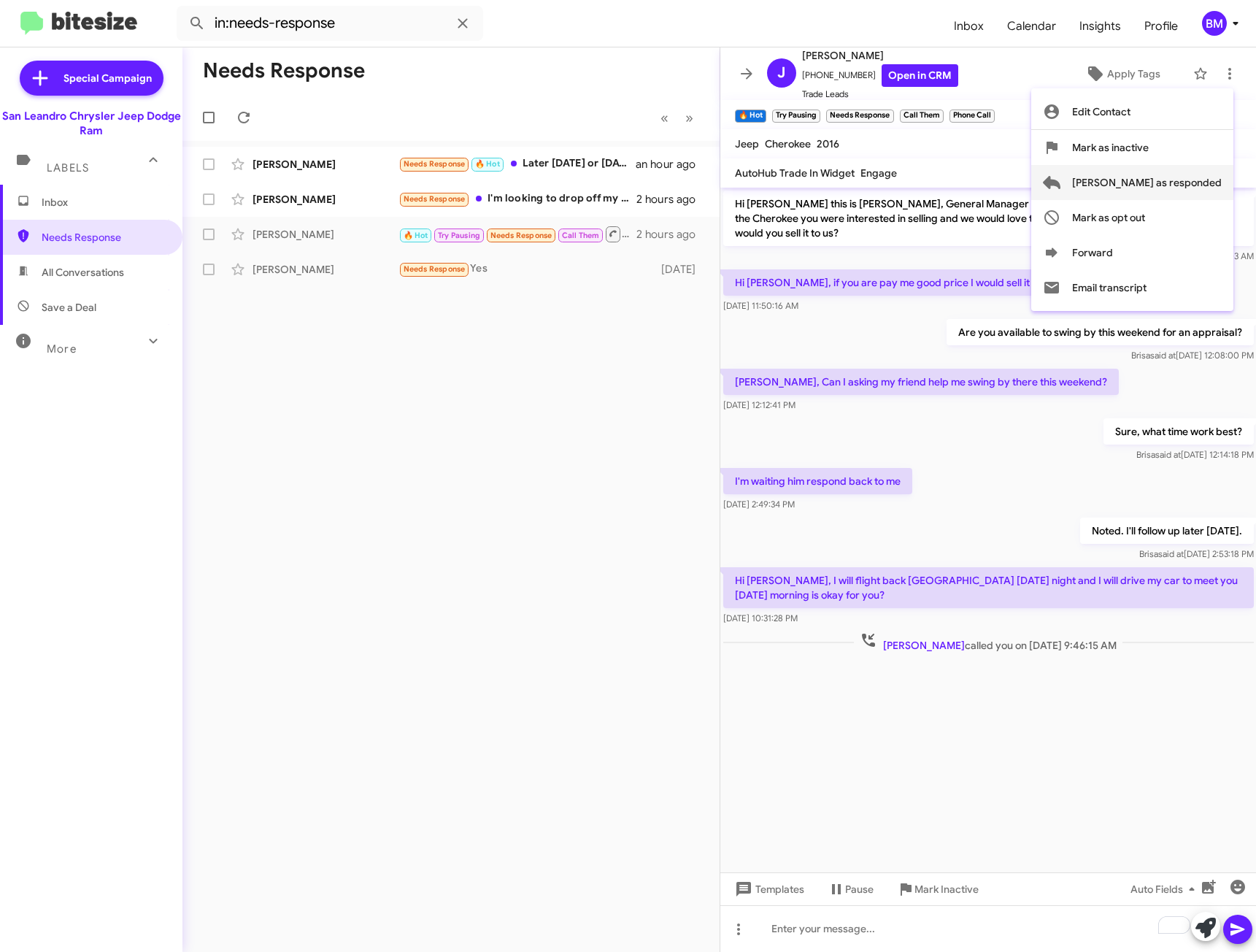
click at [1142, 189] on span "[PERSON_NAME] as responded" at bounding box center [1147, 182] width 149 height 35
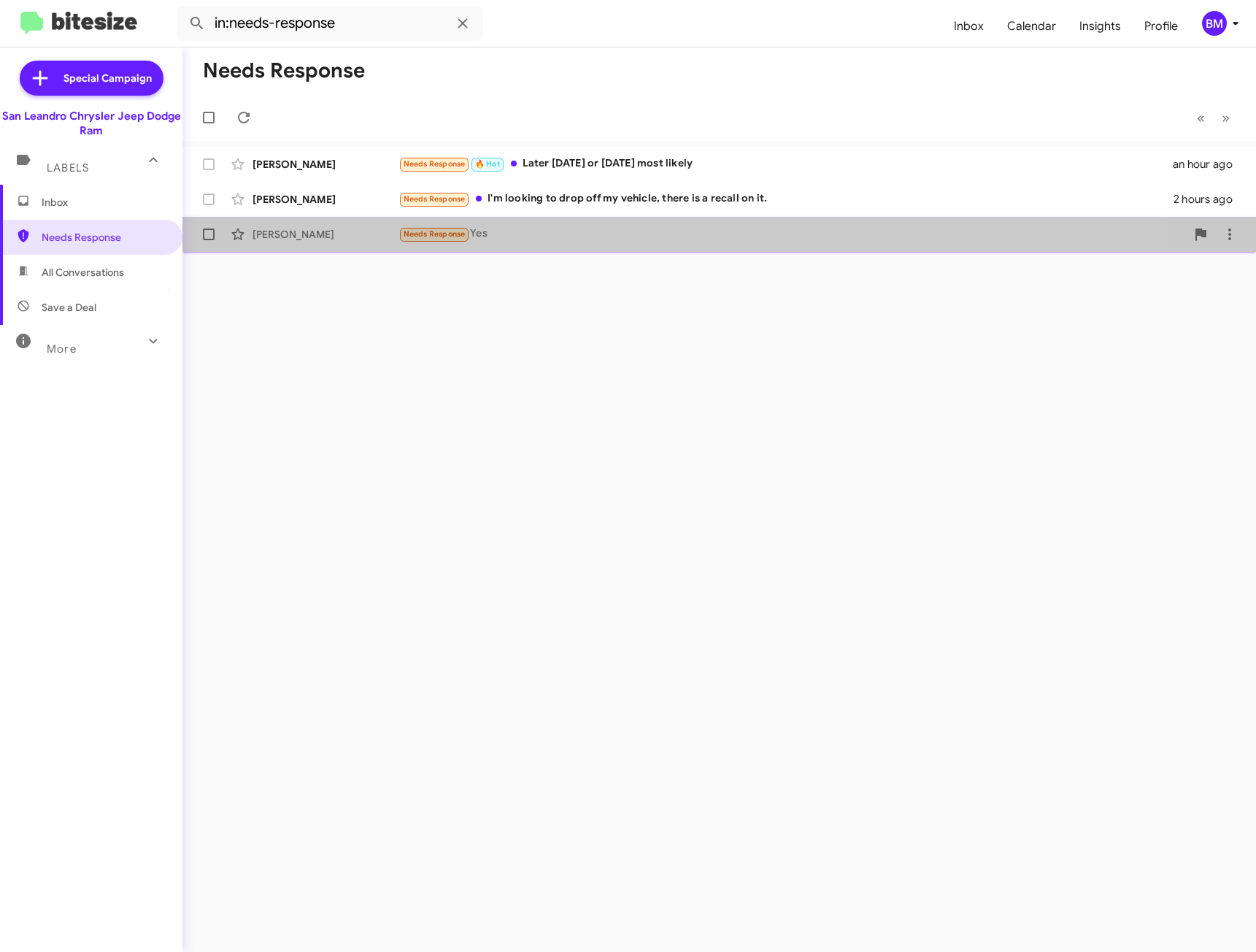
click at [656, 222] on div "[PERSON_NAME] Needs Response Yes [DATE]" at bounding box center [719, 235] width 1050 height 30
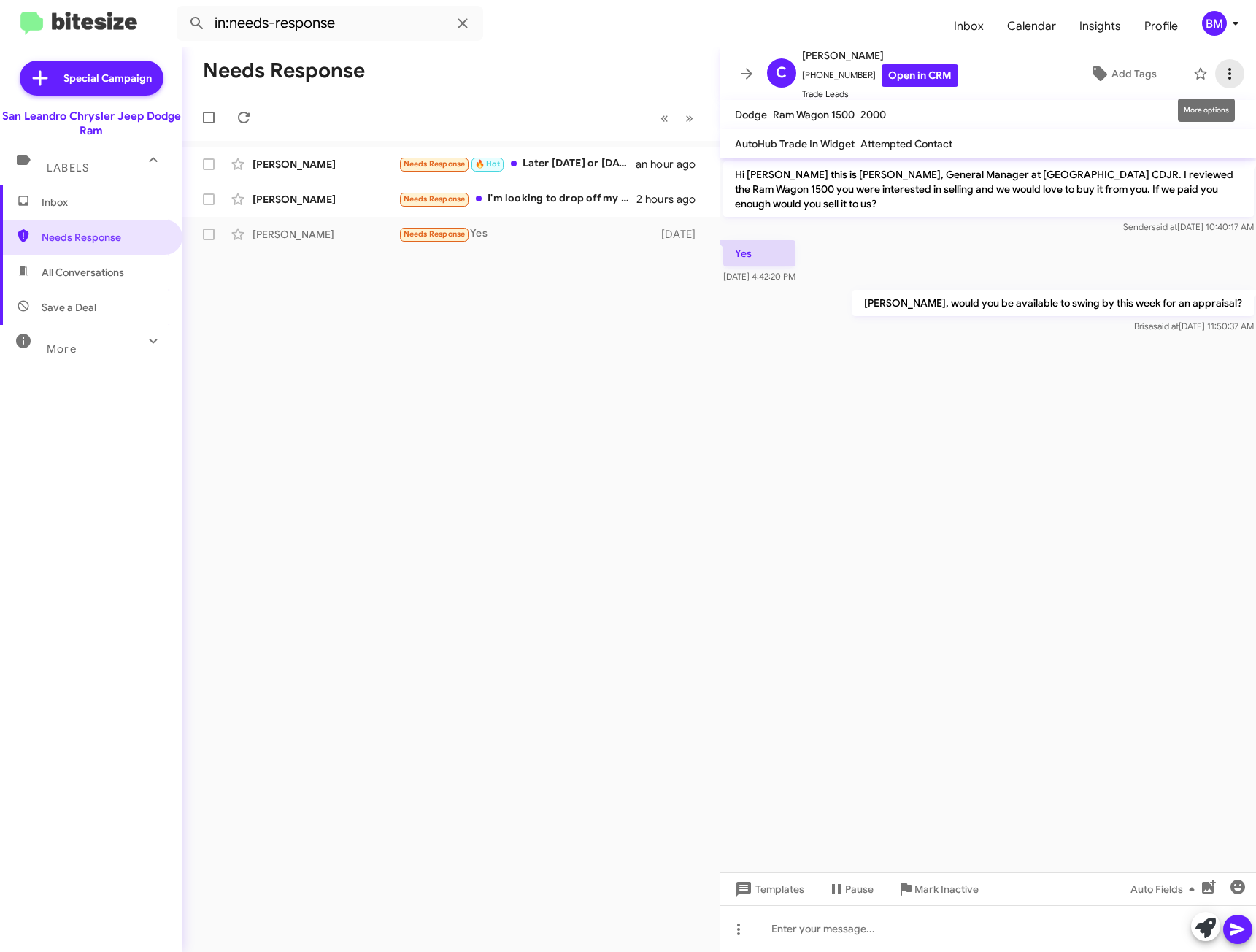
click at [1221, 67] on icon at bounding box center [1230, 74] width 17 height 17
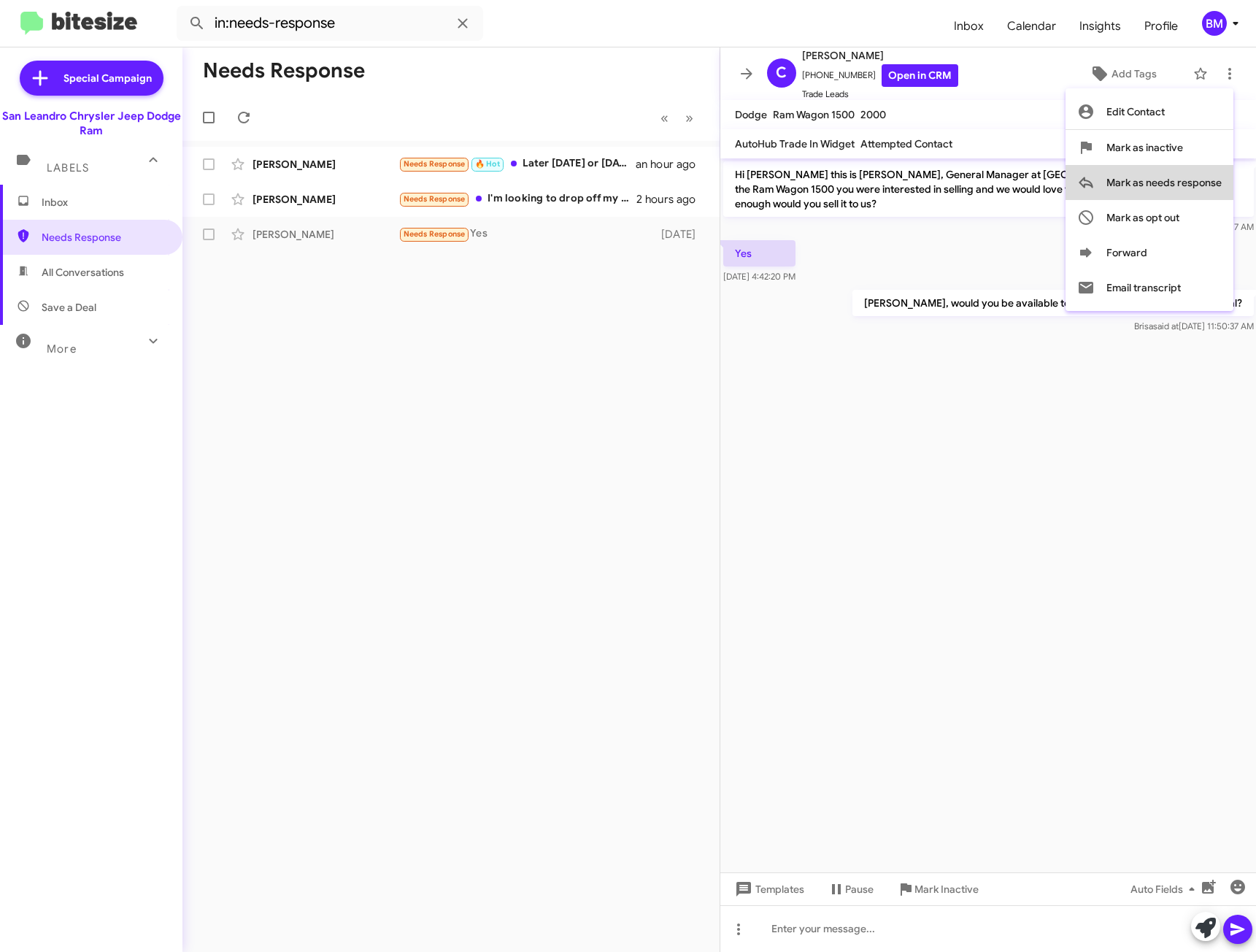
click at [1173, 182] on span "Mark as needs response" at bounding box center [1164, 182] width 116 height 35
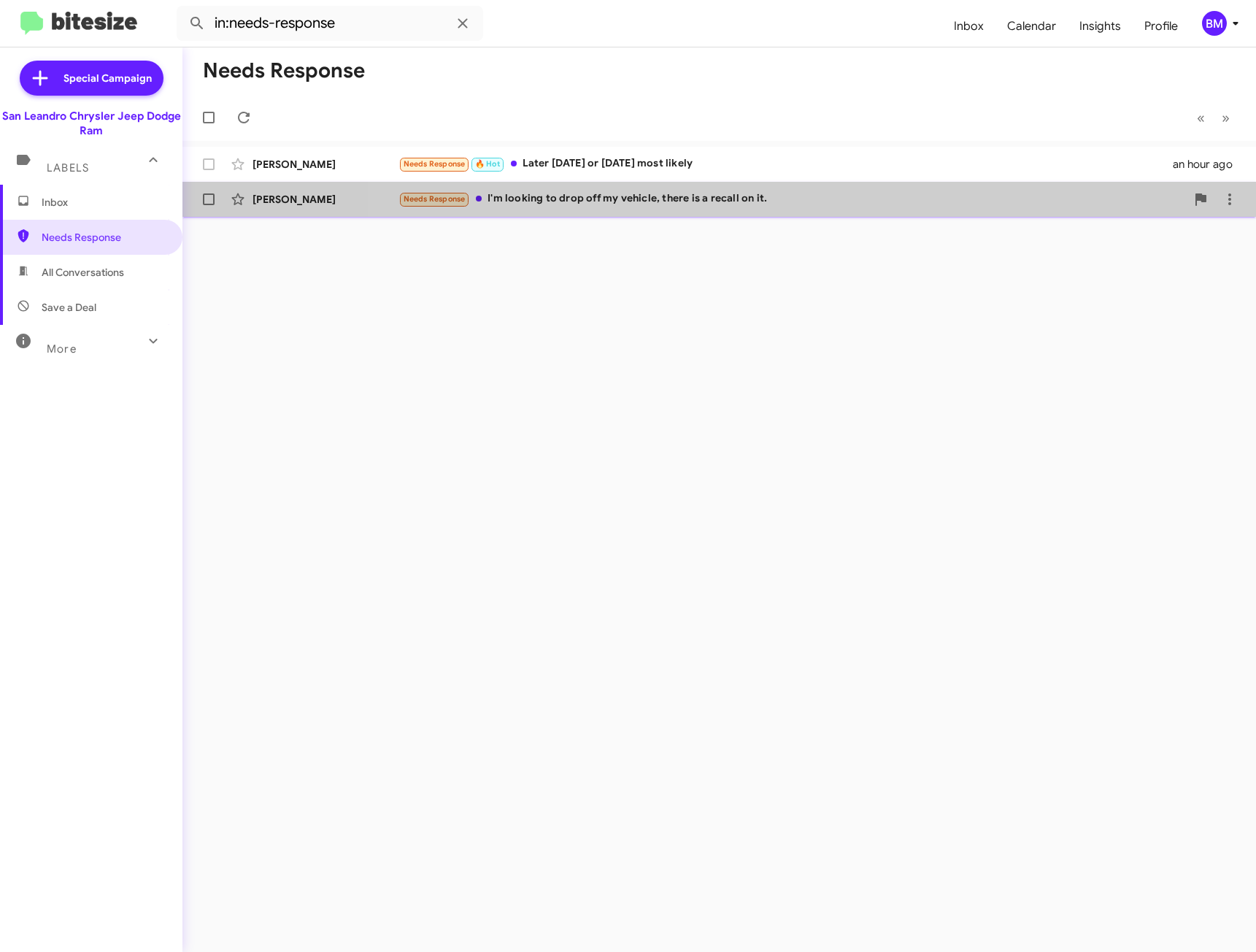
click at [1004, 185] on div "[PERSON_NAME] Needs Response I'm looking to drop off my vehicle, there is a rec…" at bounding box center [719, 200] width 1050 height 30
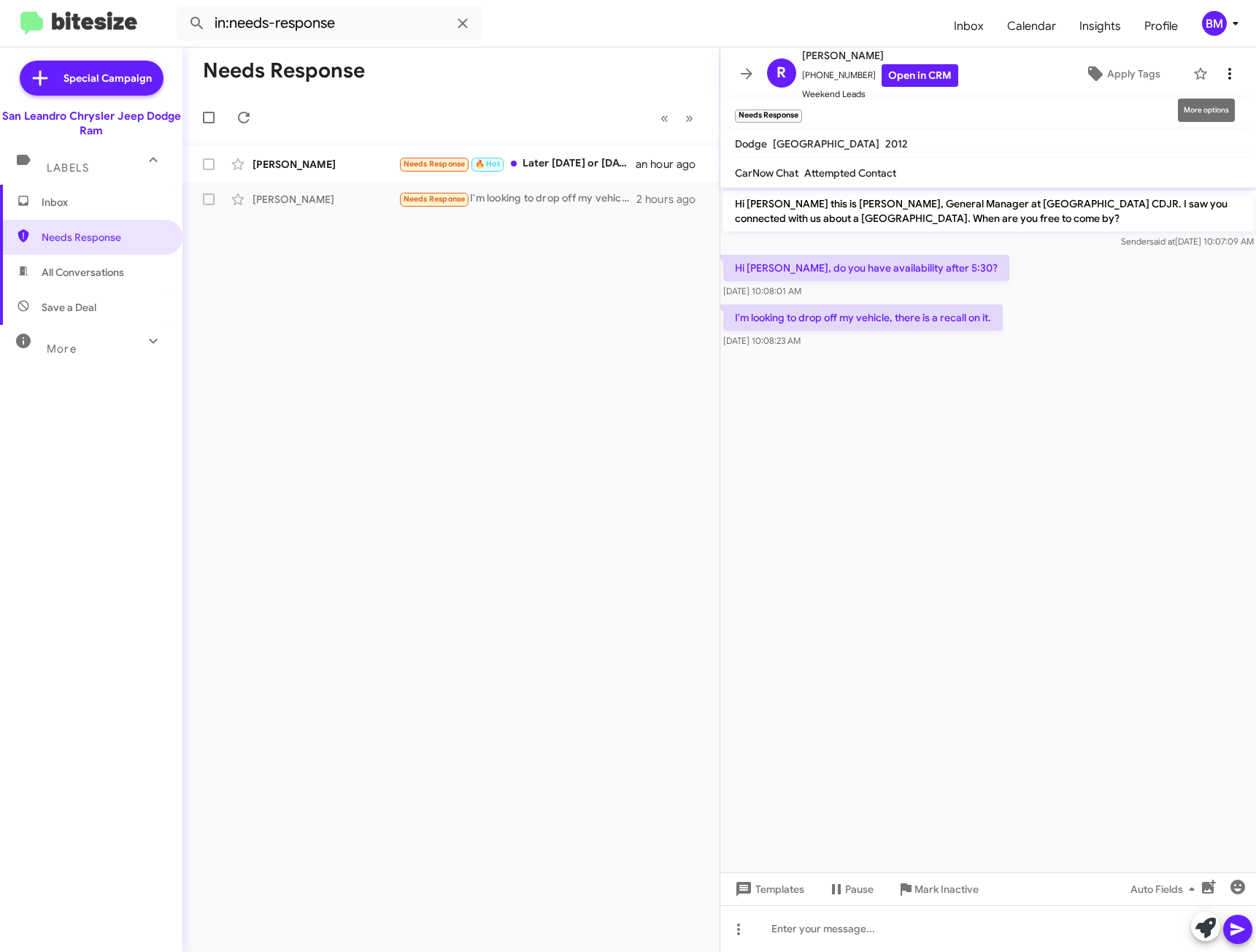
click at [1221, 76] on icon at bounding box center [1230, 74] width 17 height 17
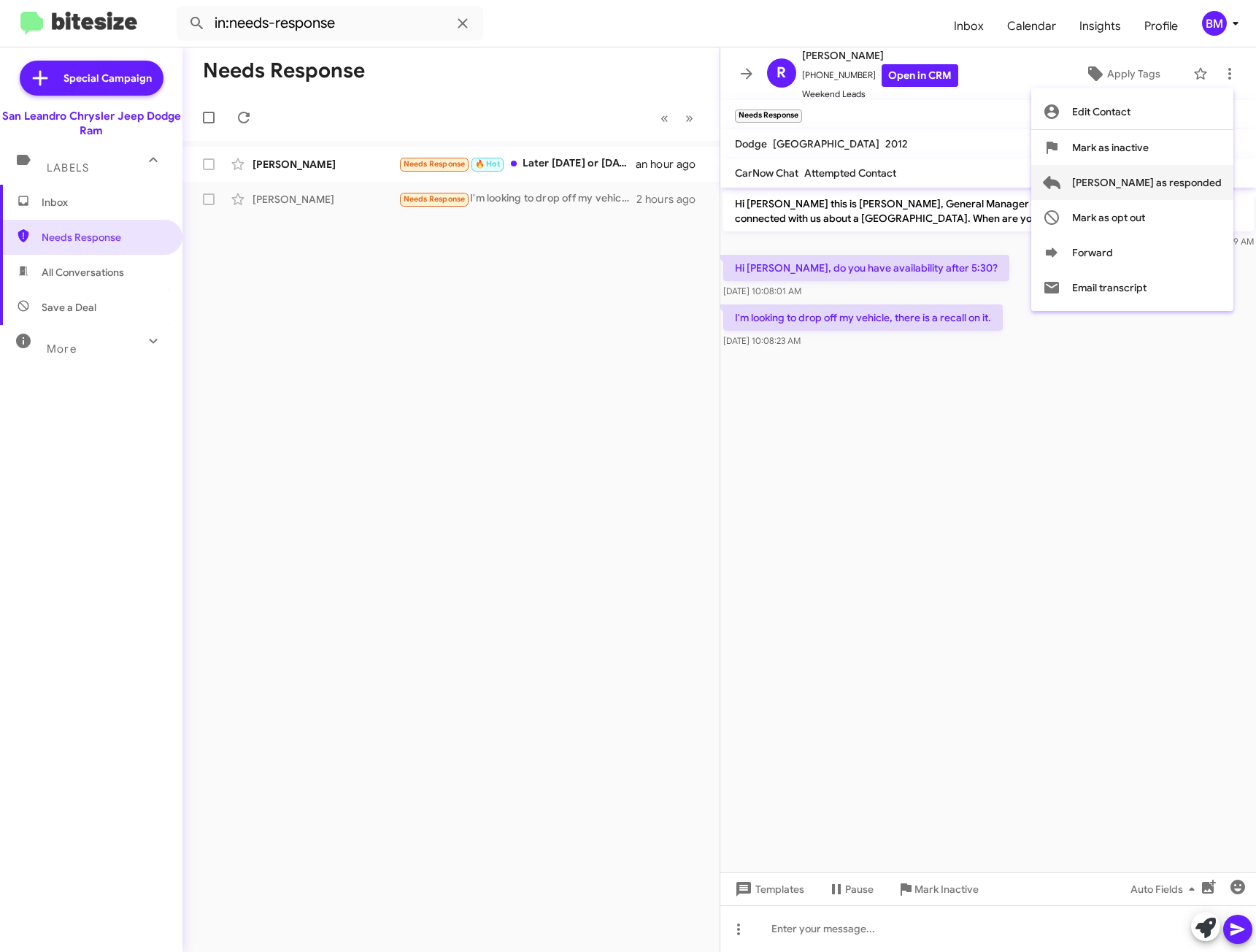
click at [1140, 185] on span "[PERSON_NAME] as responded" at bounding box center [1147, 182] width 149 height 35
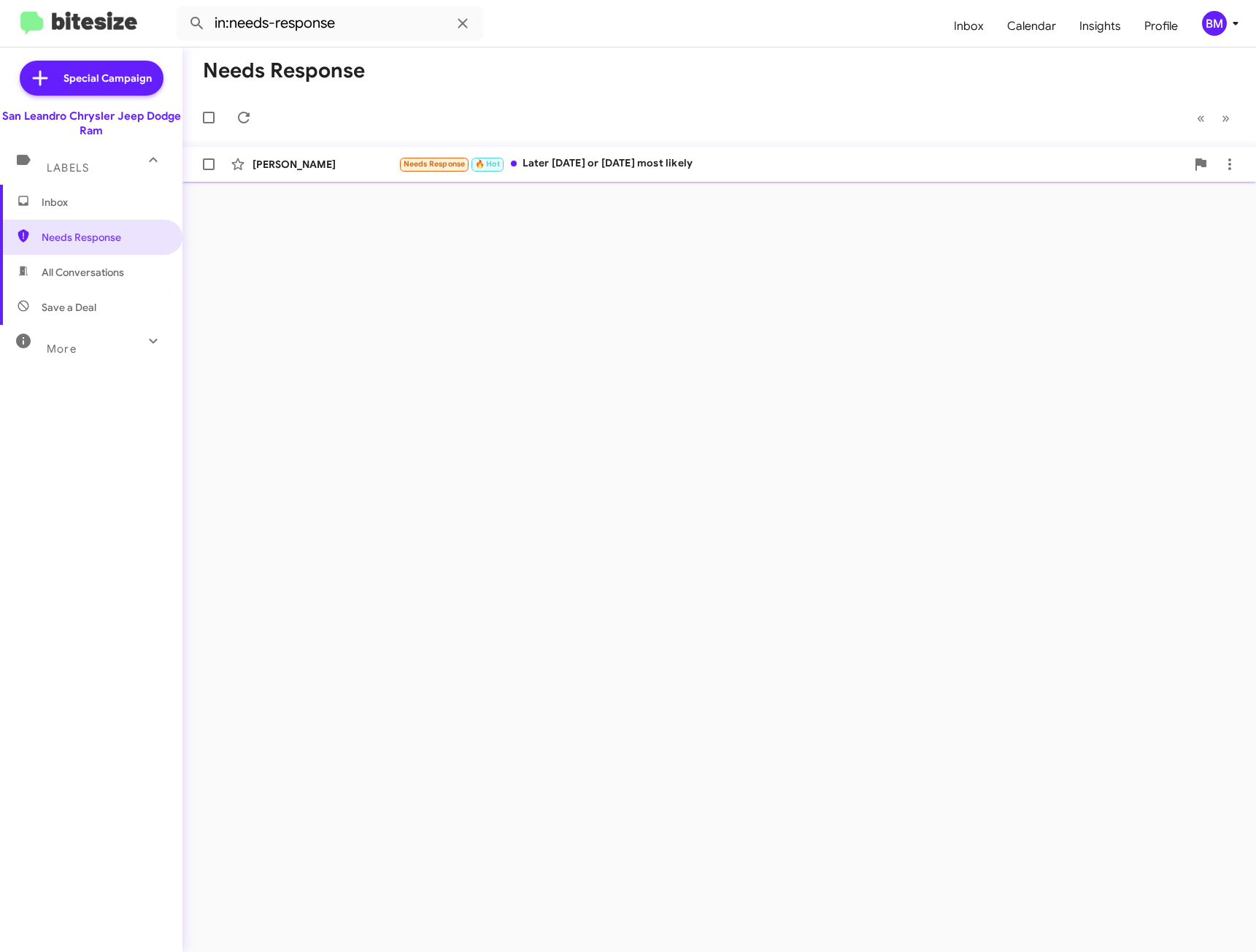
click at [786, 165] on div "Needs Response 🔥 Hot Later [DATE] or [DATE] most likely" at bounding box center [792, 163] width 788 height 17
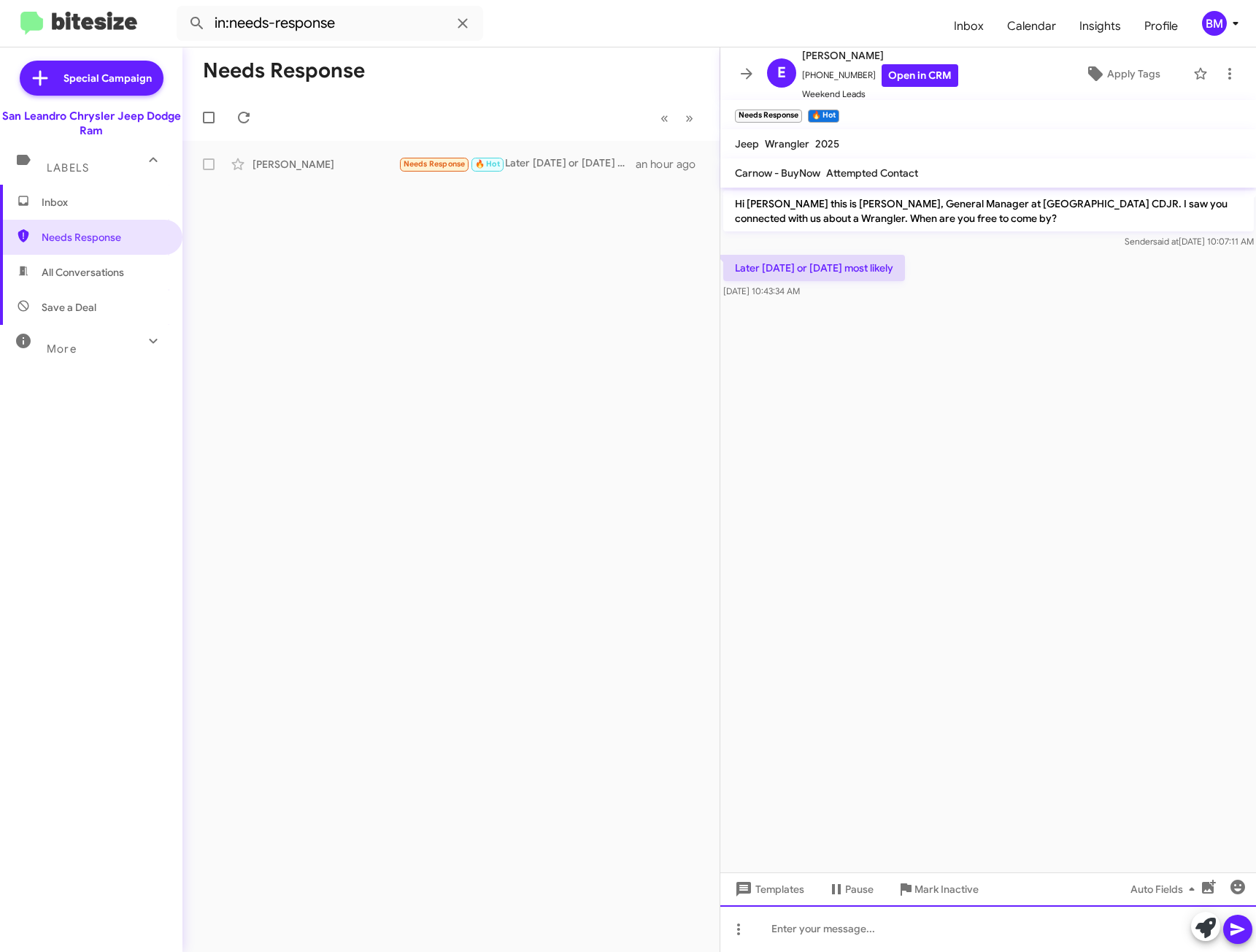
click at [842, 926] on div at bounding box center [988, 929] width 537 height 47
click at [74, 212] on span "Inbox" at bounding box center [91, 202] width 182 height 35
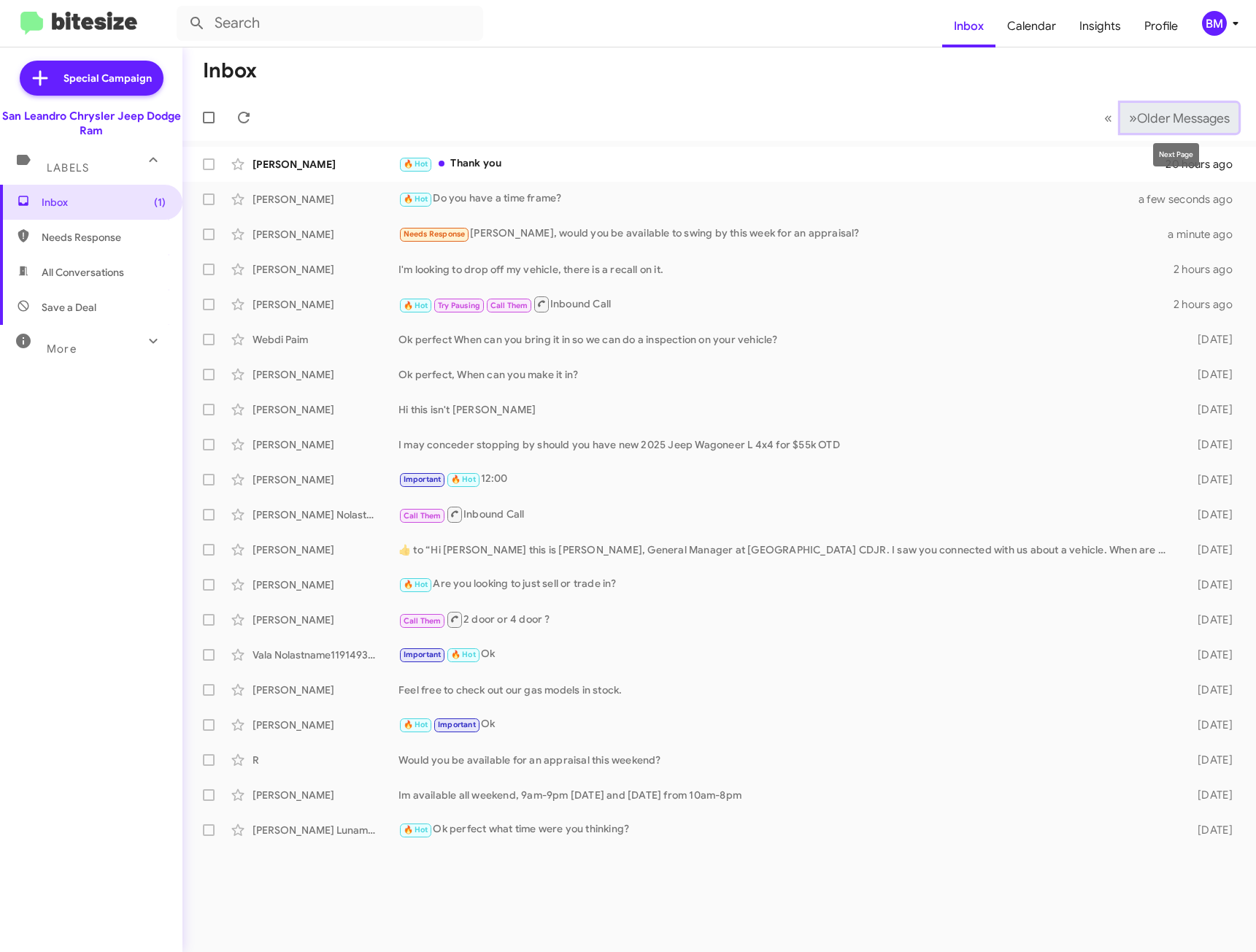
click at [1137, 119] on span "Older Messages" at bounding box center [1183, 118] width 93 height 16
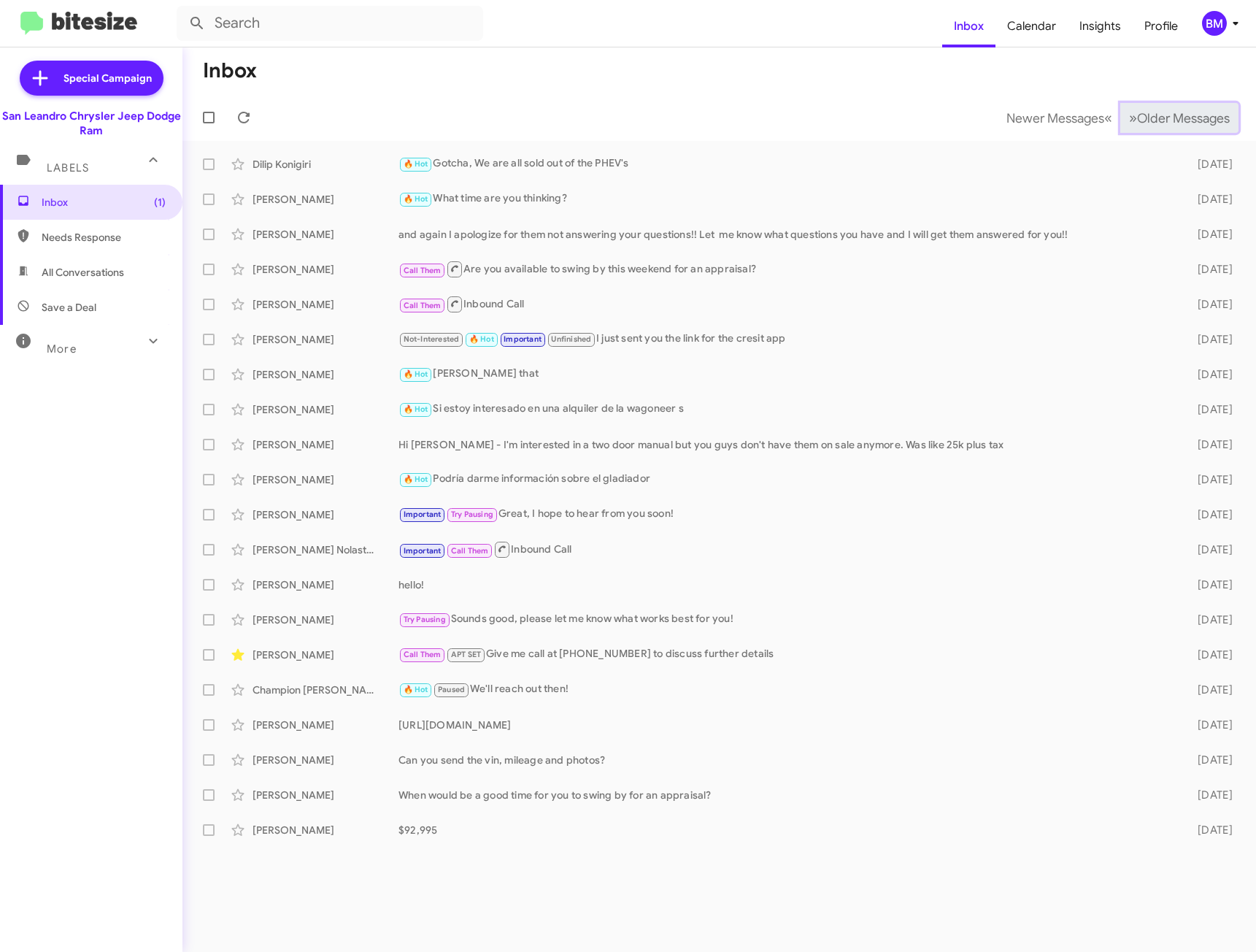
click at [1137, 119] on span "Older Messages" at bounding box center [1183, 118] width 93 height 16
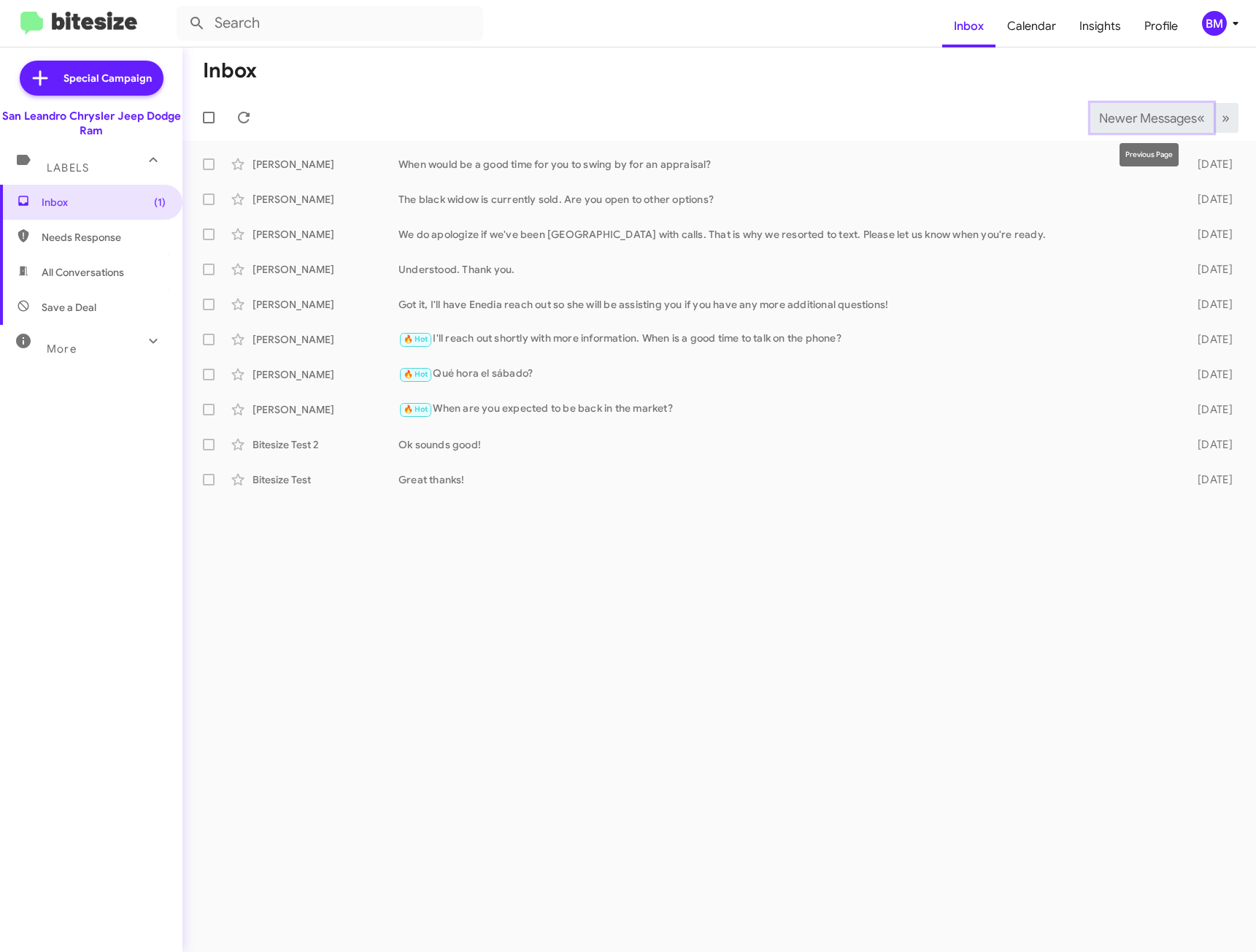
click at [1101, 117] on span "Newer Messages" at bounding box center [1148, 118] width 98 height 16
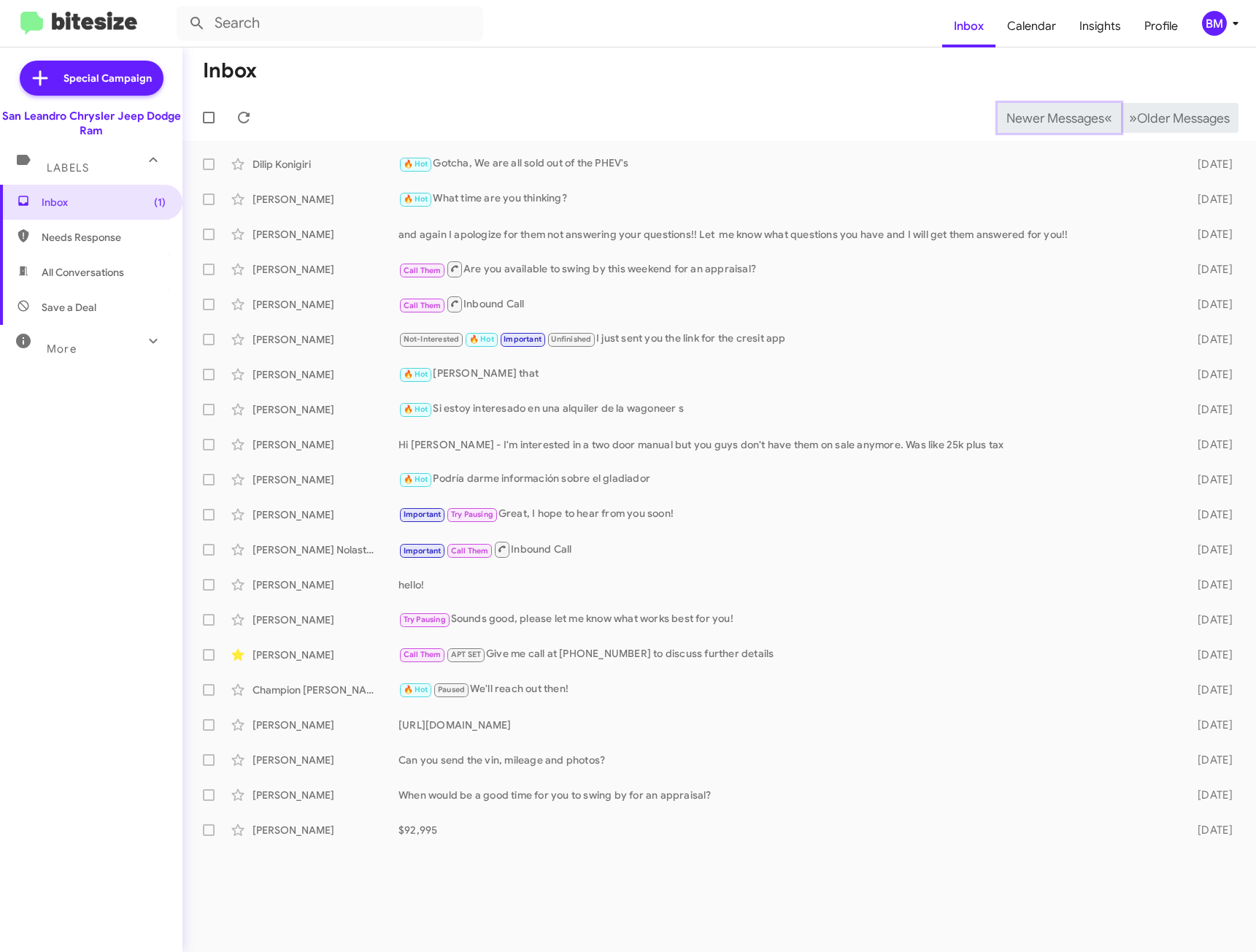
click at [1087, 116] on span "Newer Messages" at bounding box center [1055, 118] width 98 height 16
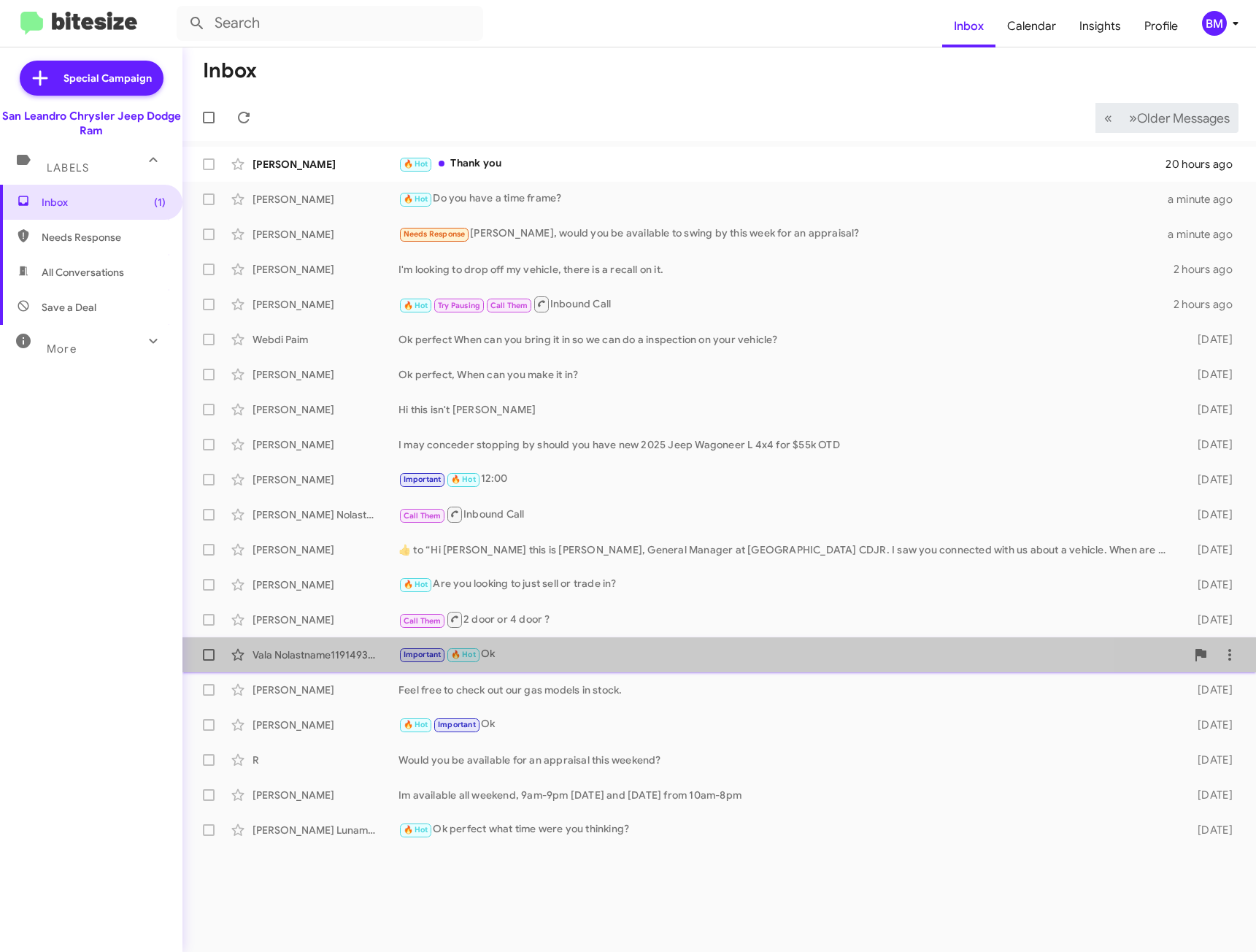
click at [537, 668] on span "Vala Nolastname119149348 Important 🔥 Hot Ok [DATE]" at bounding box center [719, 655] width 1074 height 35
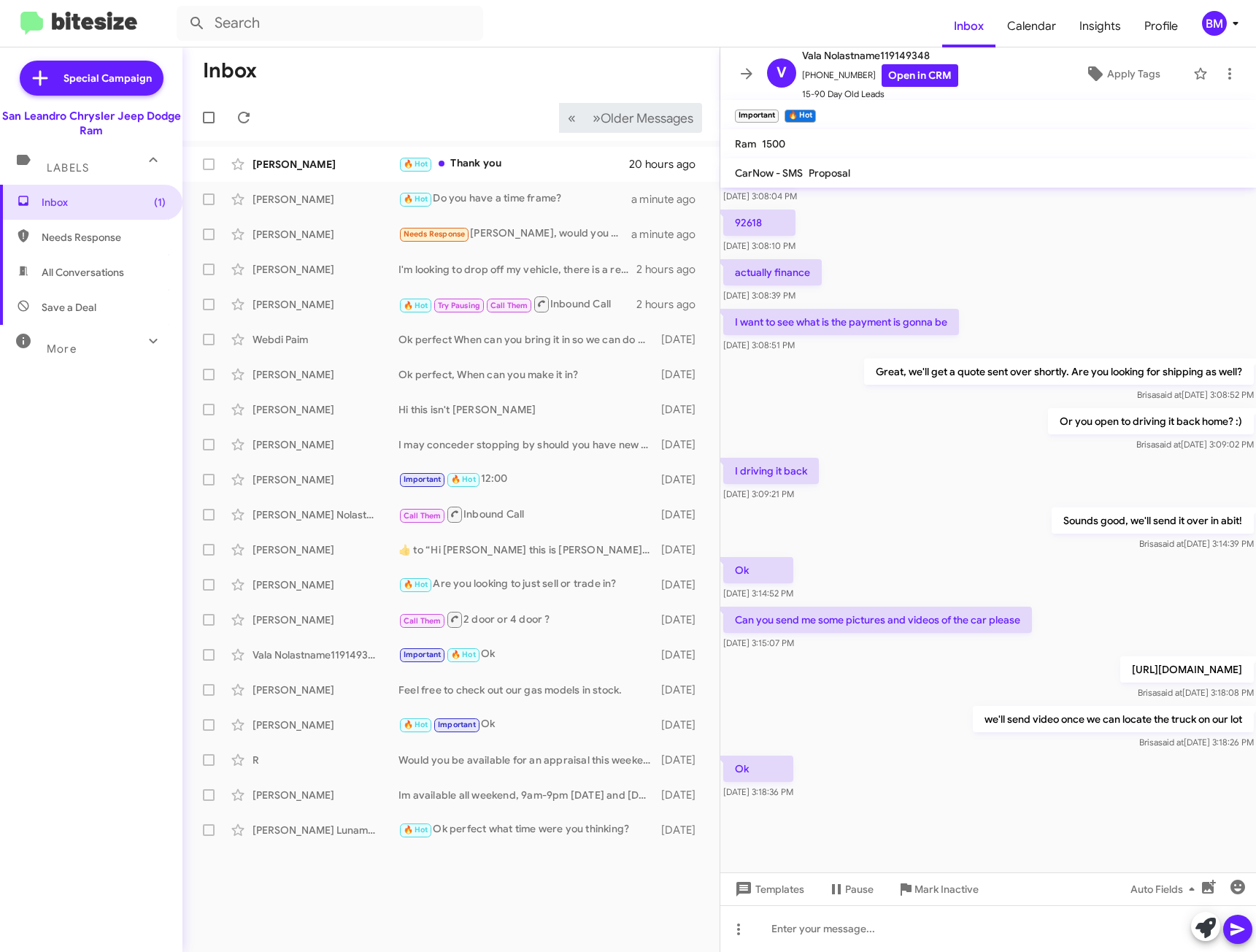
scroll to position [410, 0]
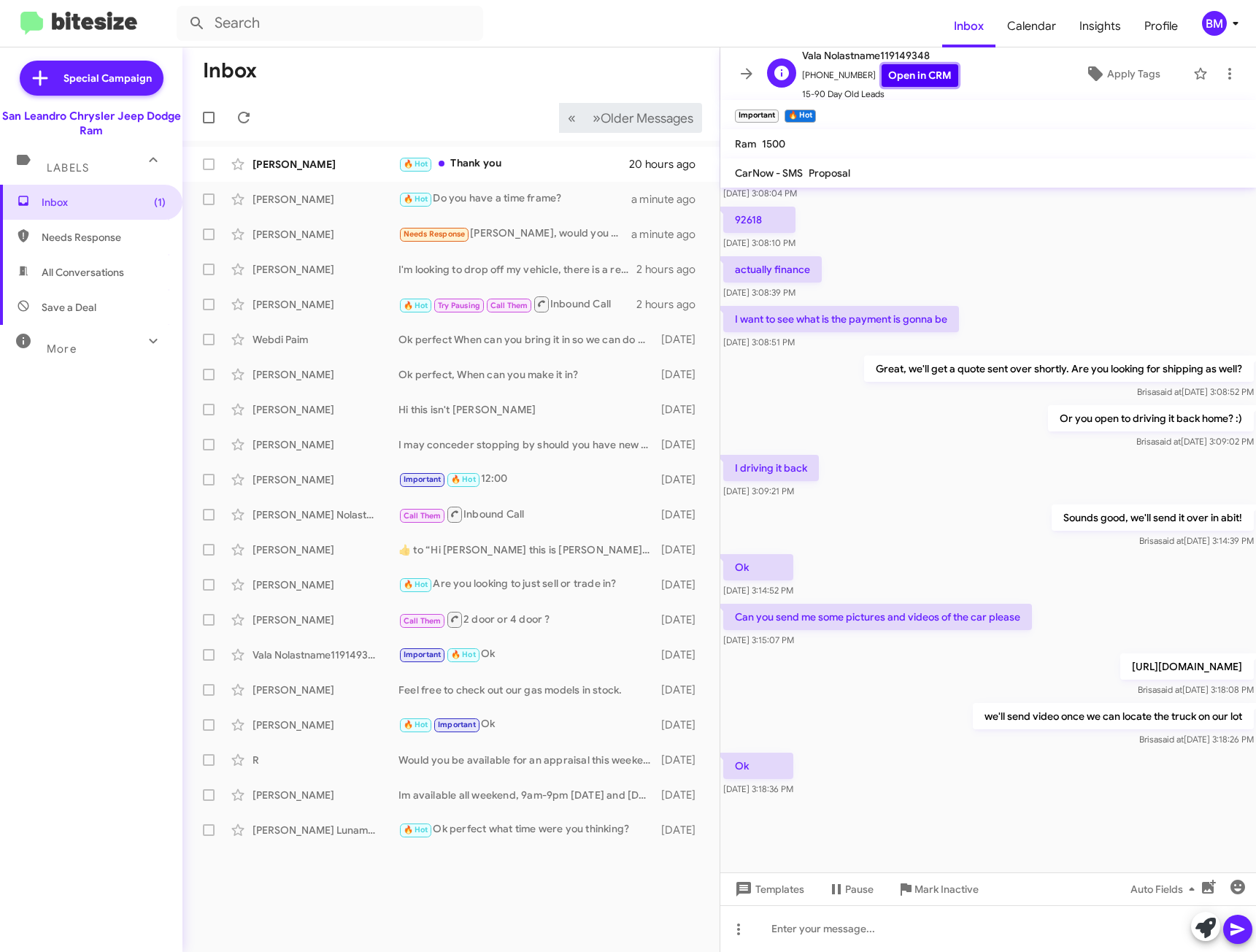
click at [898, 80] on link "Open in CRM" at bounding box center [920, 76] width 76 height 23
